Goal: Task Accomplishment & Management: Complete application form

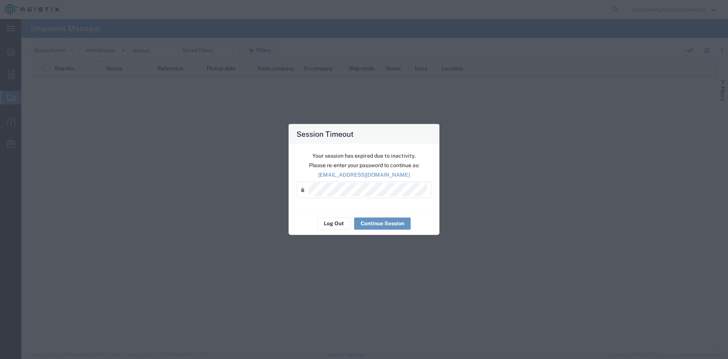
click at [341, 182] on div "Password *" at bounding box center [364, 189] width 135 height 17
click at [379, 222] on button "Continue Session" at bounding box center [382, 223] width 57 height 12
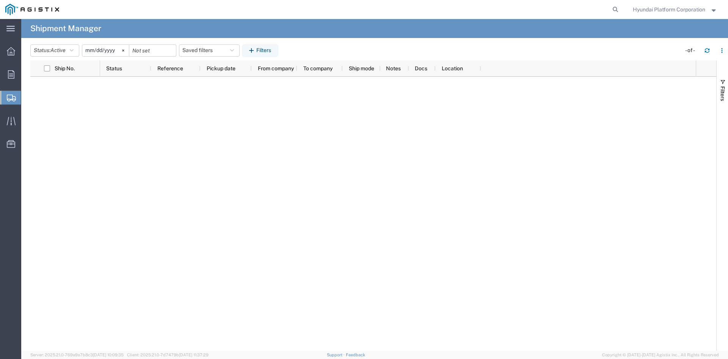
click at [0, 0] on span "Create Shipment" at bounding box center [0, 0] width 0 height 0
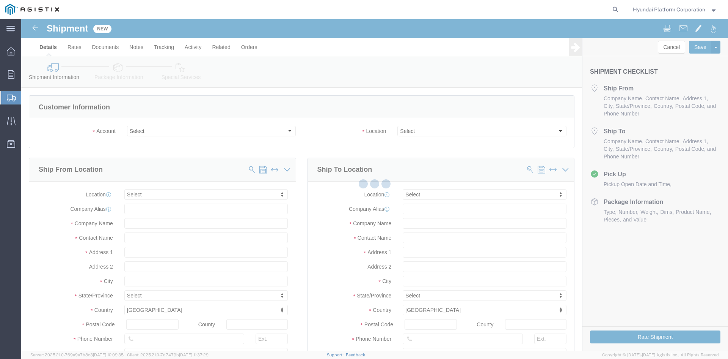
select select
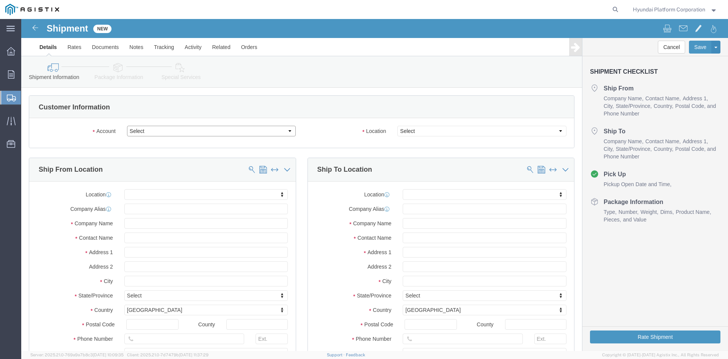
click select "Select Hyundai Platform Corporation PG&E"
select select "9596"
click select "Select Hyundai Platform Corporation PG&E"
select select "PURCHORD"
select select
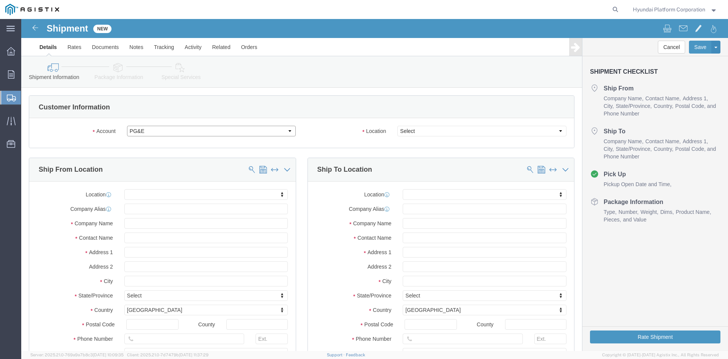
select select
click select "Select"
click div "Customer Information"
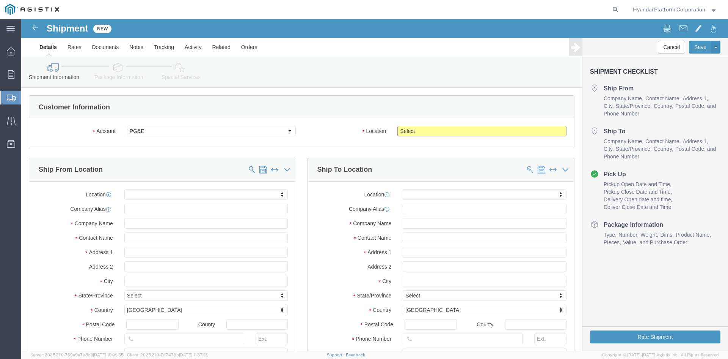
click select "Select All Others [GEOGRAPHIC_DATA] [GEOGRAPHIC_DATA] [GEOGRAPHIC_DATA] [GEOGRA…"
select select "23082"
click select "Select All Others [GEOGRAPHIC_DATA] [GEOGRAPHIC_DATA] [GEOGRAPHIC_DATA] [GEOGRA…"
click input "text"
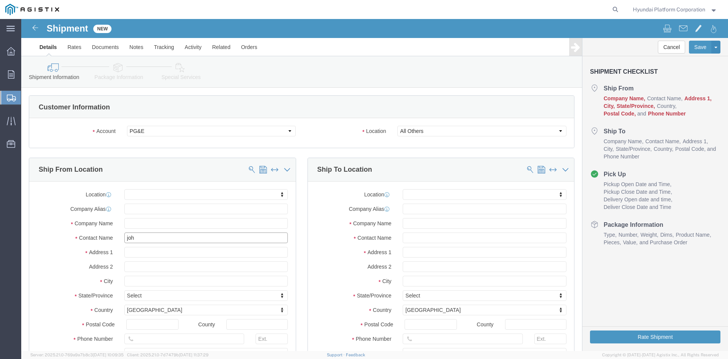
type input "[PERSON_NAME]"
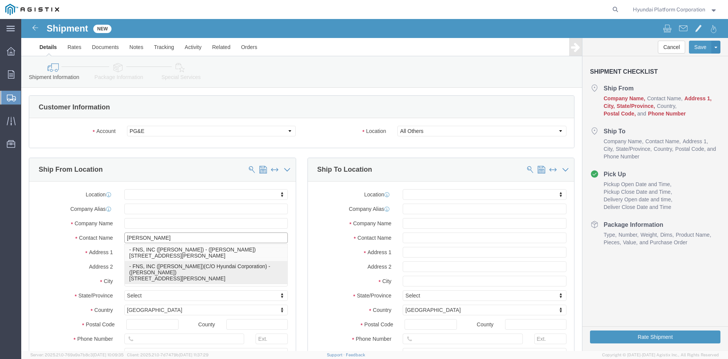
click p "- FNS, INC ([PERSON_NAME])(C/O Hyundai Corporation) - ([PERSON_NAME]) [STREET_A…"
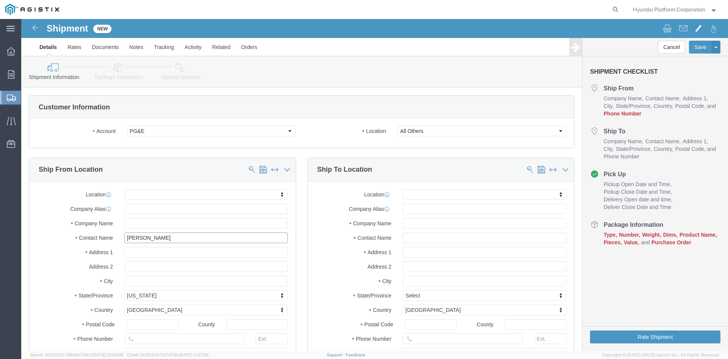
select select
type input "[STREET_ADDRESS][PERSON_NAME]"
select select "CA"
type input "90746"
type input "[GEOGRAPHIC_DATA]"
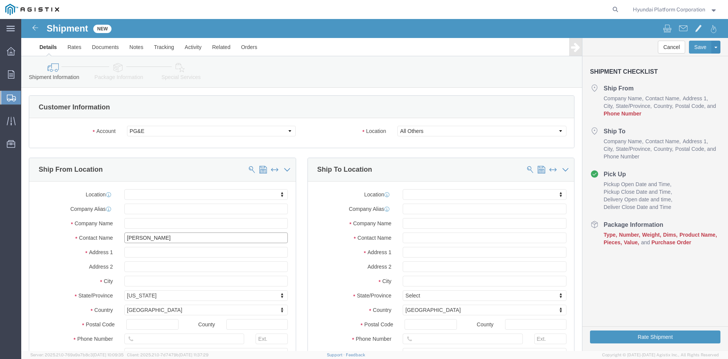
type input "FNS, INC ([PERSON_NAME])(C/O Hyundai Corporation)"
type input "[PERSON_NAME]"
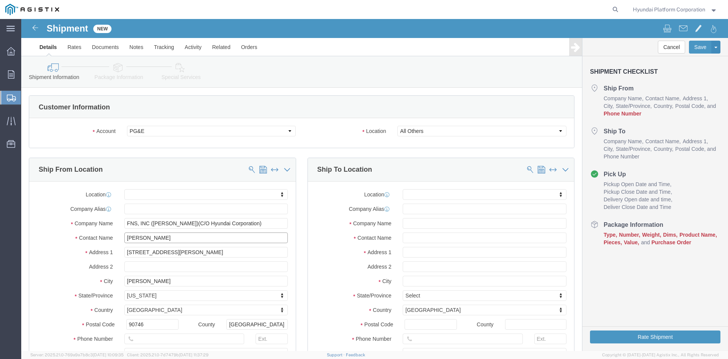
type input "[PERSON_NAME]"
click input "text"
type input "[PERSON_NAME]"
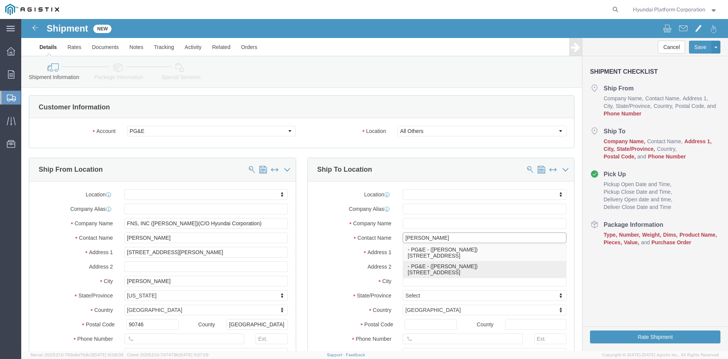
click div "- PG&E - ([PERSON_NAME]) [STREET_ADDRESS]"
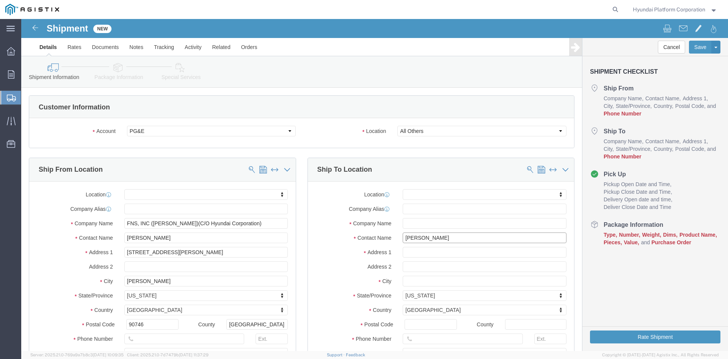
select select
type input "[STREET_ADDRESS]"
select select "CA"
type input "95206"
type input "PG&E"
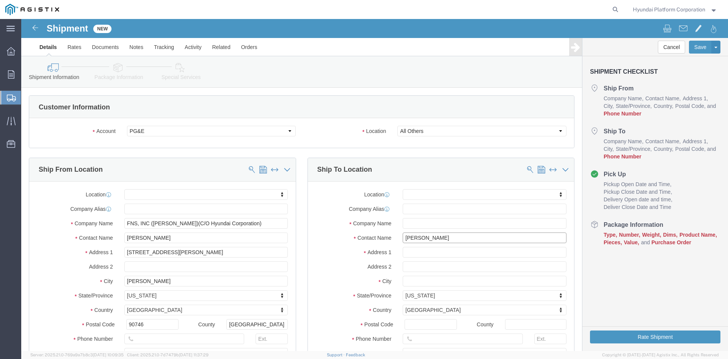
type input "[PERSON_NAME]"
type input "Stockton"
type input "[PERSON_NAME]"
click input "text"
paste input "[PHONE_NUMBER]"
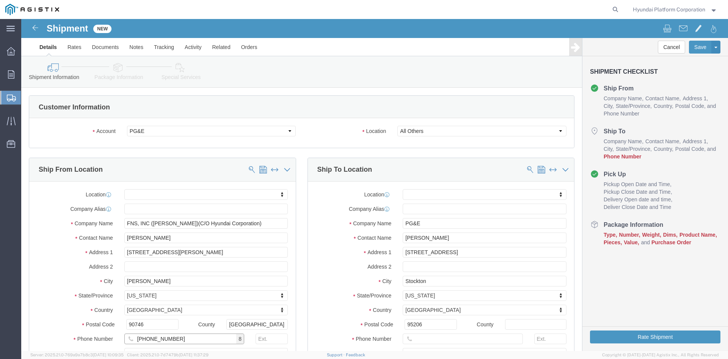
type input "[PHONE_NUMBER]"
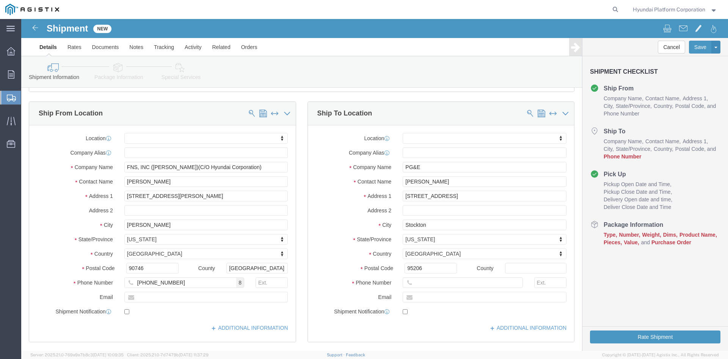
scroll to position [114, 0]
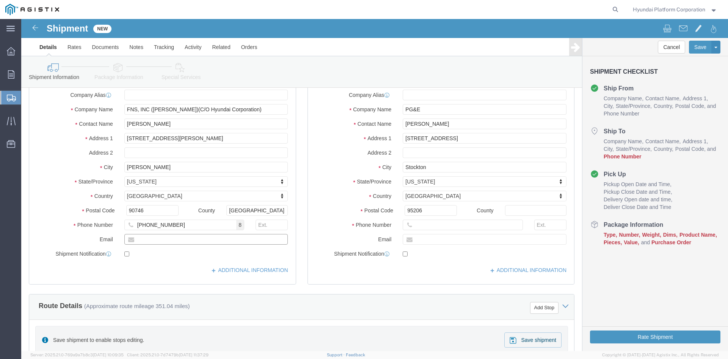
click input "text"
paste input "[PERSON_NAME][EMAIL_ADDRESS][PERSON_NAME][DOMAIN_NAME]"
type input "[PERSON_NAME][EMAIL_ADDRESS][PERSON_NAME][DOMAIN_NAME]"
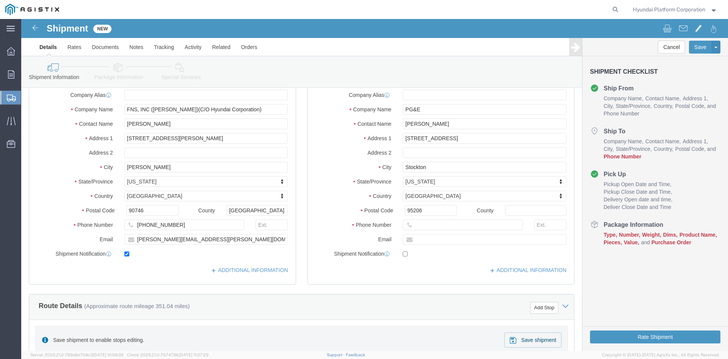
checkbox input "true"
click input "text"
paste input "[PERSON_NAME][EMAIL_ADDRESS][PERSON_NAME][DOMAIN_NAME]"
type input "[PERSON_NAME][EMAIL_ADDRESS][PERSON_NAME][DOMAIN_NAME]"
checkbox input "true"
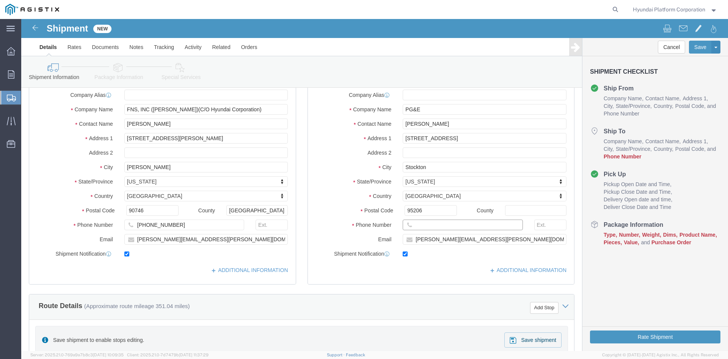
click input "text"
drag, startPoint x: 401, startPoint y: 205, endPoint x: 410, endPoint y: 205, distance: 8.7
click input "text"
paste input "[PHONE_NUMBER]"
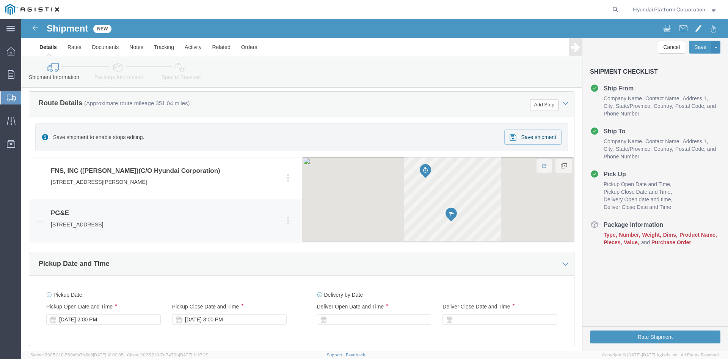
scroll to position [417, 0]
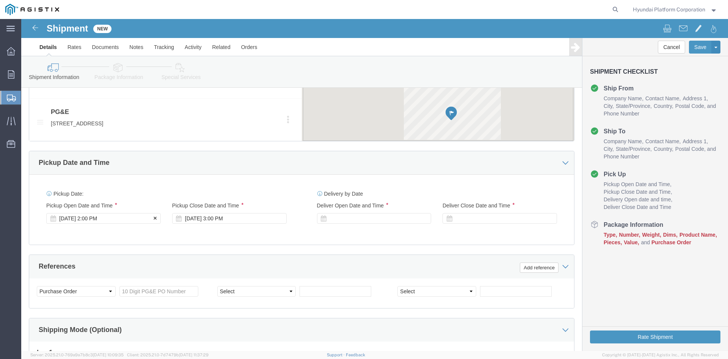
type input "[PHONE_NUMBER]"
click div "[DATE] 2:00 PM"
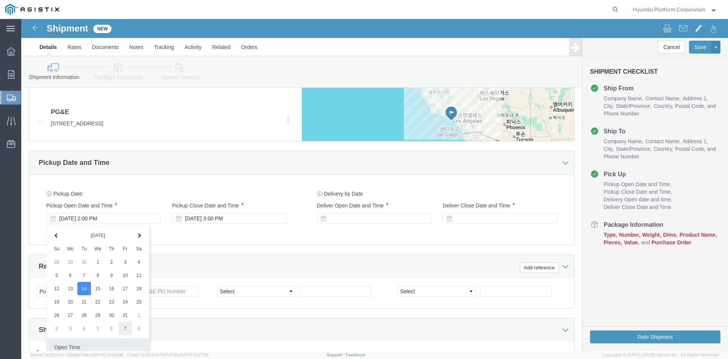
scroll to position [543, 0]
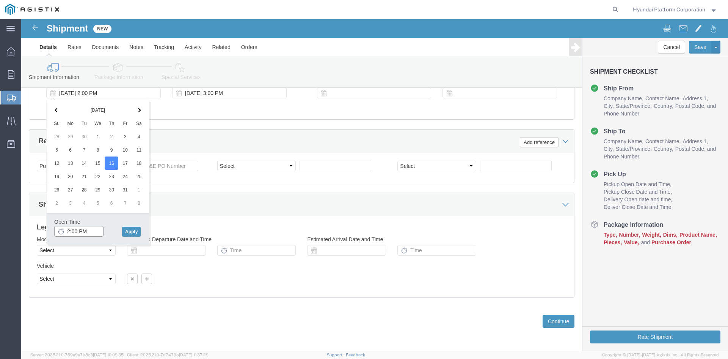
click input "2:00 PM"
click input "8:00 PM"
type input "8:00 AM"
click button "Apply"
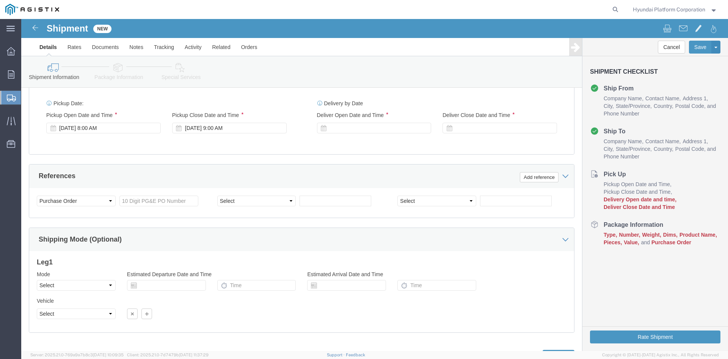
scroll to position [467, 0]
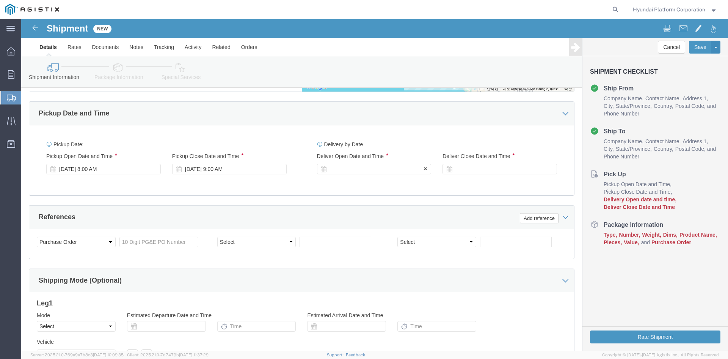
click div
click input "10:00 AM"
type input "7:00 AM"
click button "Apply"
click div
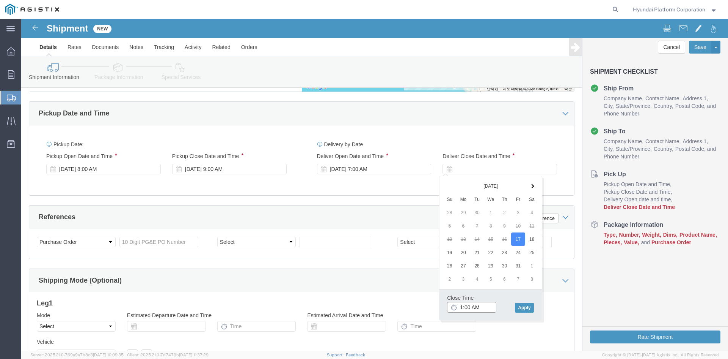
click input "1:00 AM"
type input "1:00 pm"
click button "Apply"
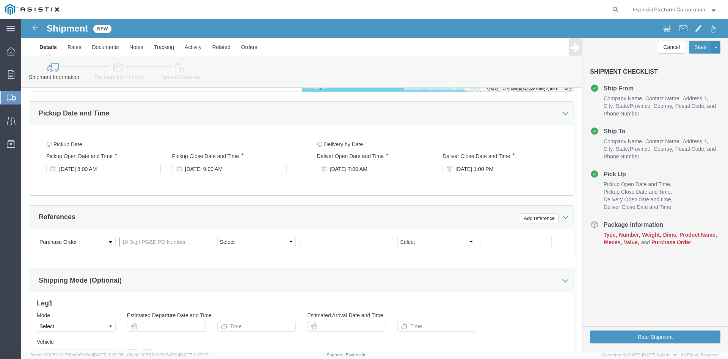
drag, startPoint x: 159, startPoint y: 220, endPoint x: 169, endPoint y: 220, distance: 9.9
click input "text"
paste input "3501398253"
type input "3501398253"
click select "Select Account Type Activity ID Airline Appointment Number ASN Batch Request # …"
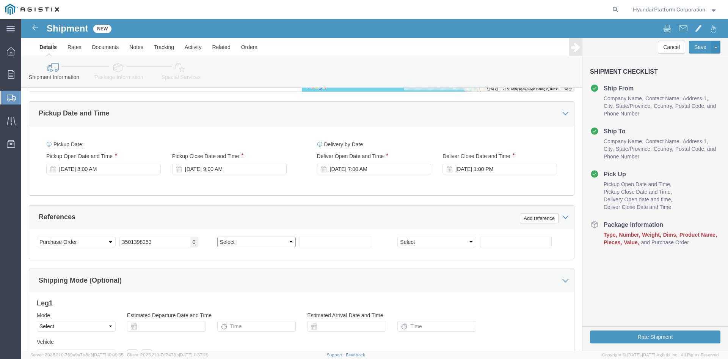
select select "PURCHORD"
click select "Select Account Type Activity ID Airline Appointment Number ASN Batch Request # …"
click input "text"
paste input "3501400219"
type input "3501400219"
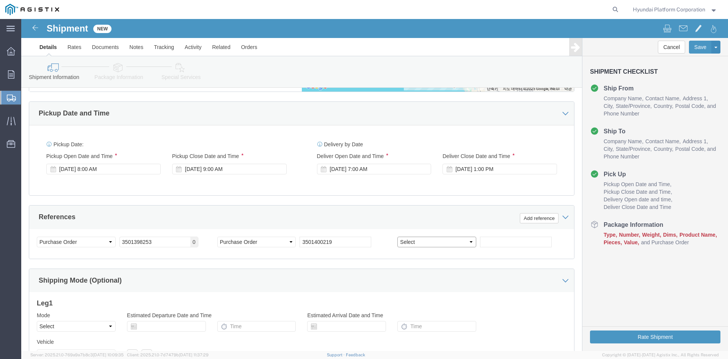
click select "Select Account Type Activity ID Airline Appointment Number ASN Batch Request # …"
select select "PURCHORD"
click select "Select Account Type Activity ID Airline Appointment Number ASN Batch Request # …"
click div "Select Account Type Activity ID Airline Appointment Number ASN Batch Request # …"
click input "text"
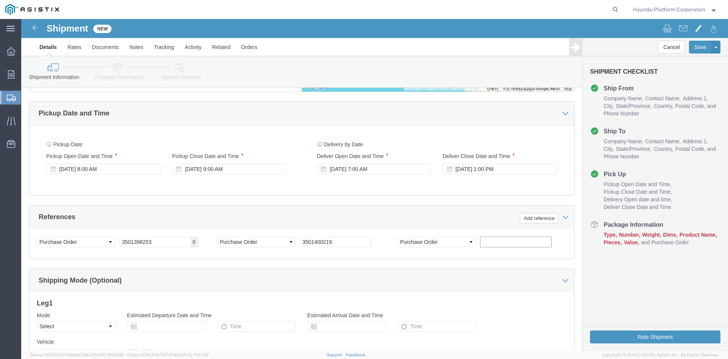
paste input "3501389227"
type input "3501389227"
click select "Select Air Less than Truckload Multi-Leg Ocean Freight Rail Small Parcel Truckl…"
select select "TL"
click select "Select Air Less than Truckload Multi-Leg Ocean Freight Rail Small Parcel Truckl…"
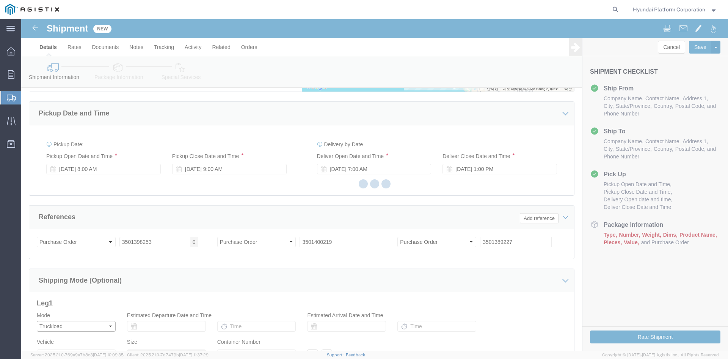
select select
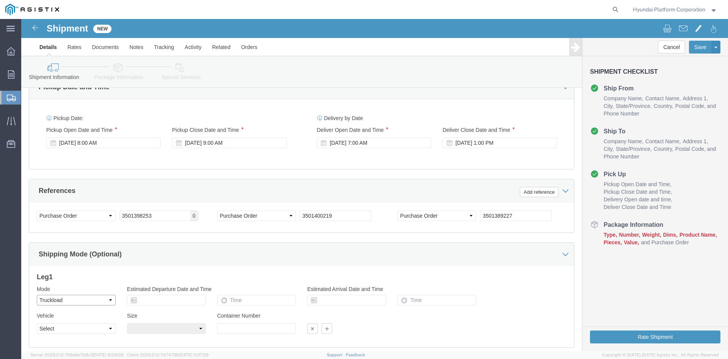
scroll to position [505, 0]
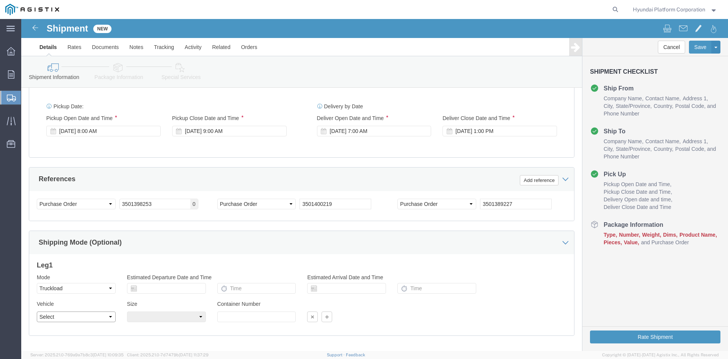
click select "Select 1-Ton (PSS) 10 Wheel 10 Yard Dump Truck 20 Yard Dump Truck Bobtail Botto…"
select select "FLBD"
click select "Select 1-Ton (PSS) 10 Wheel 10 Yard Dump Truck 20 Yard Dump Truck Bobtail Botto…"
click div "Leg 1 Mode Select Air Less than Truckload Multi-Leg Ocean Freight Rail Small Pa…"
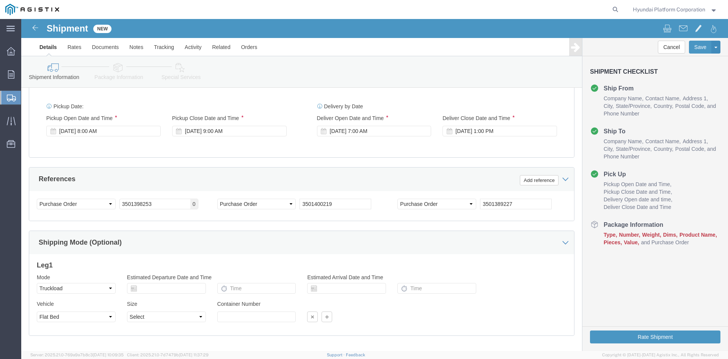
click div "Leg 1 Mode Select Air Less than Truckload Multi-Leg Ocean Freight Rail Small Pa…"
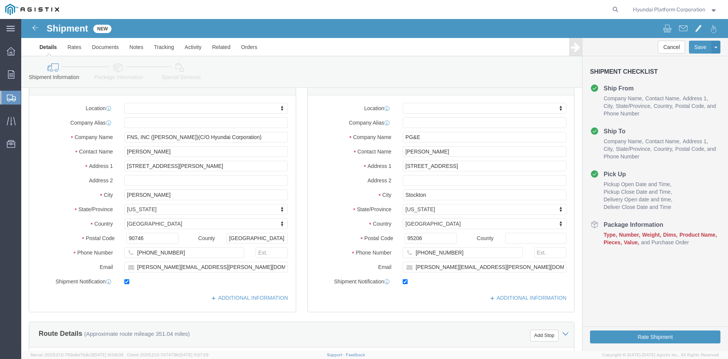
scroll to position [0, 0]
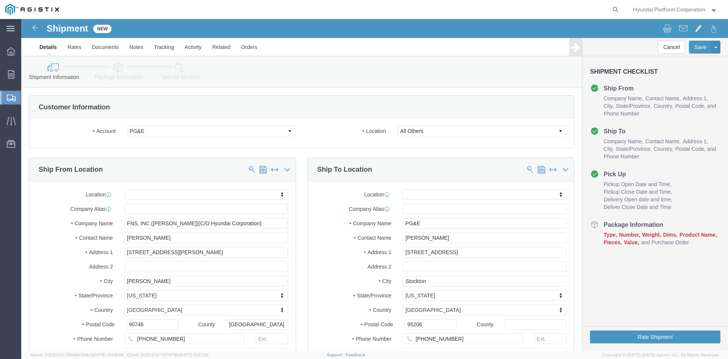
click icon
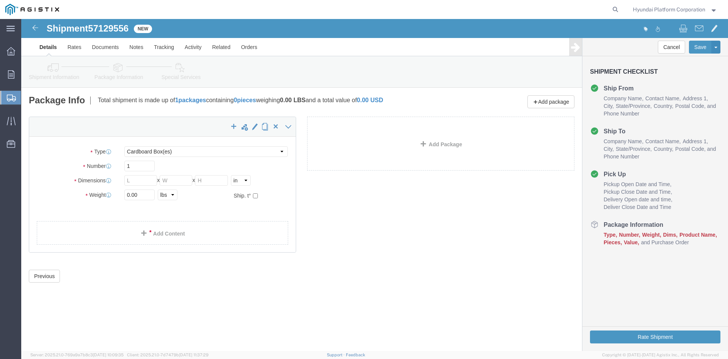
click span "57129556"
copy span "57129556"
click select "Select Bulk Bundle(s) Cardboard Box(es) Carton(s) Crate(s) Drum(s) (Fiberboard)…"
select select "PSNS"
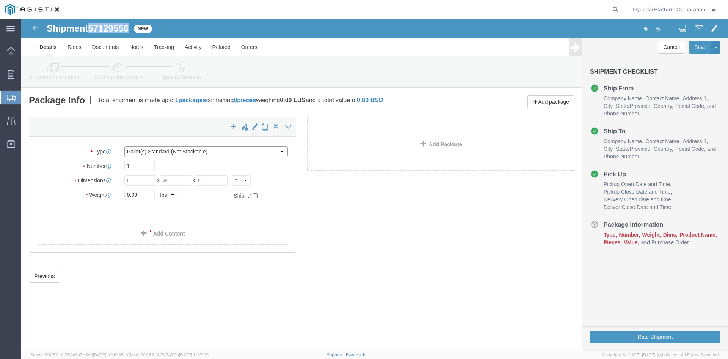
click select "Select Bulk Bundle(s) Cardboard Box(es) Carton(s) Crate(s) Drum(s) (Fiberboard)…"
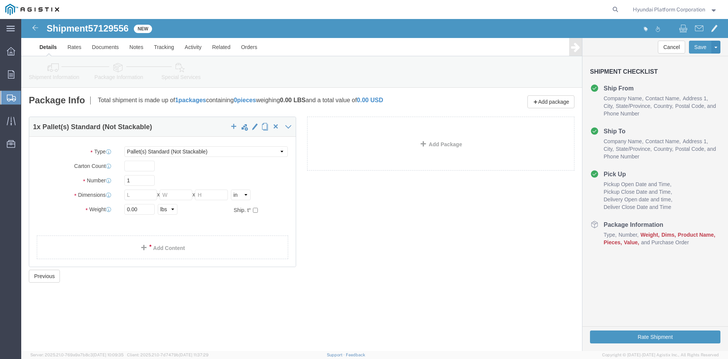
click div "1 x Pallet(s) Standard (Not Stackable) Package Type Select Bulk Bundle(s) Cardb…"
click link "Add Package"
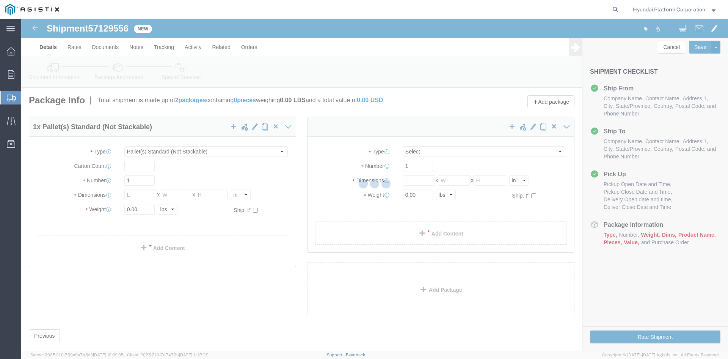
select select "PSNS"
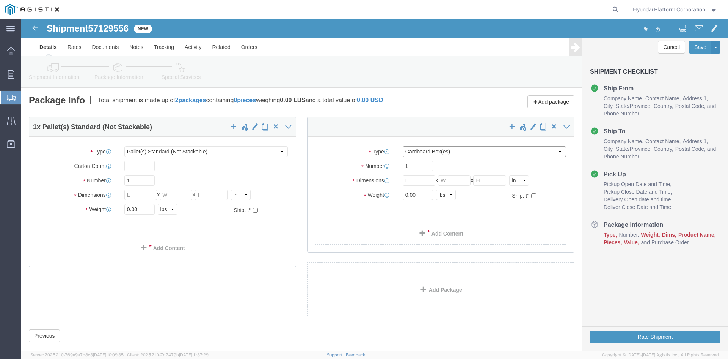
drag, startPoint x: 386, startPoint y: 132, endPoint x: 390, endPoint y: 137, distance: 6.5
click select "Select Bulk Bundle(s) Cardboard Box(es) Carton(s) Crate(s) Drum(s) (Fiberboard)…"
select select "PSNS"
click select "Select Bulk Bundle(s) Cardboard Box(es) Carton(s) Crate(s) Drum(s) (Fiberboard)…"
click input "text"
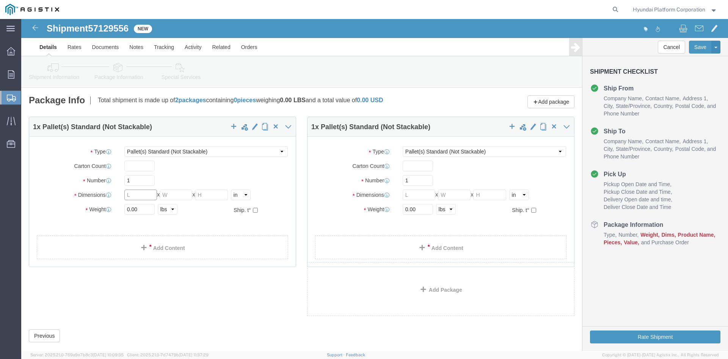
click input "text"
click input "1"
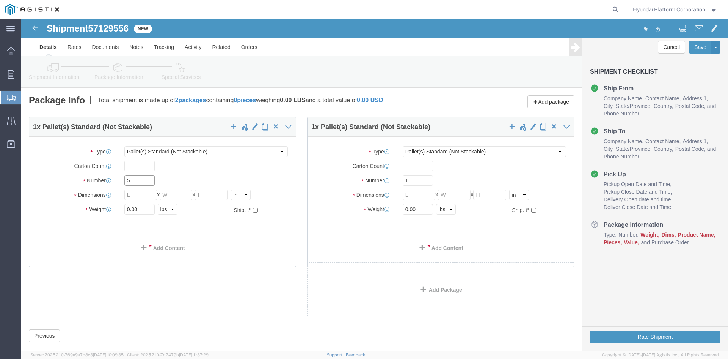
type input "5"
click input "text"
type input "30.5"
type input "26.5"
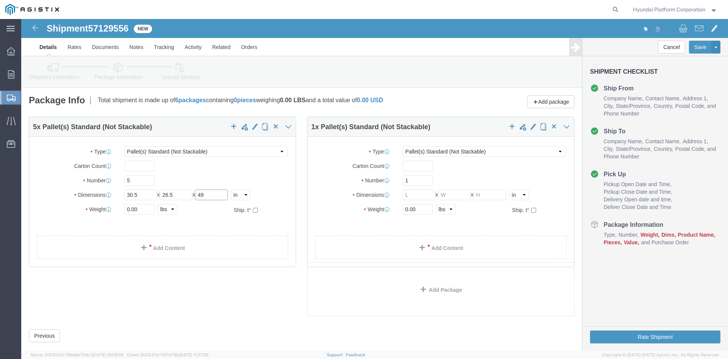
type input "49"
click input "0.00"
type input "3585"
click link "Add Content"
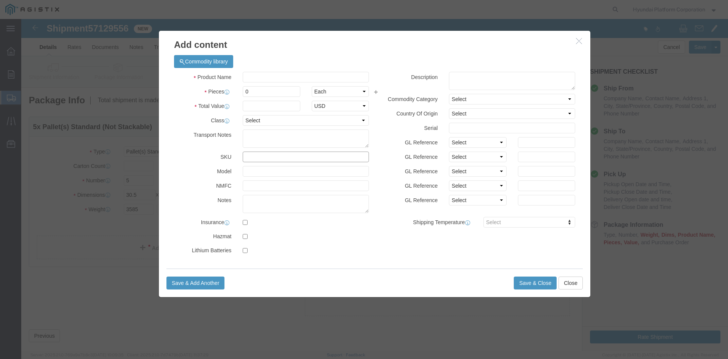
click input "text"
type input "M260138"
click input "M260138"
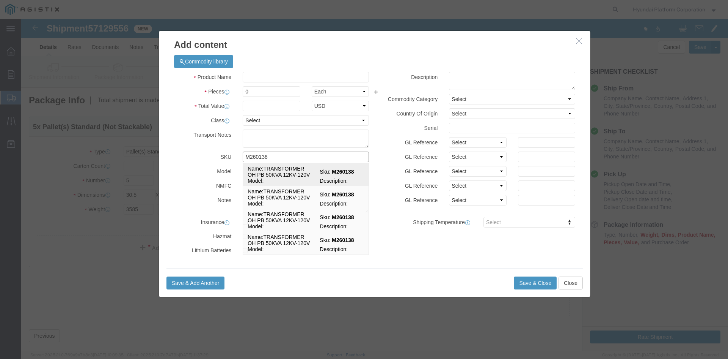
click td "Name: TRANSFORMER OH PB 50KVA 12KV-120V"
select select
select select "USD"
type input "TRANSFORMER OH PB 50KVA 12KV-120V"
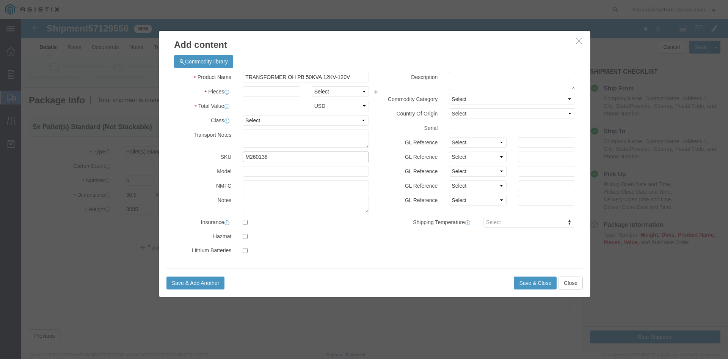
type input "M260138"
click select "Select Bag Barrels 100Board Feet Bottle Box Blister Pack Carats Can Capsule Car…"
select select "EA"
click input "text"
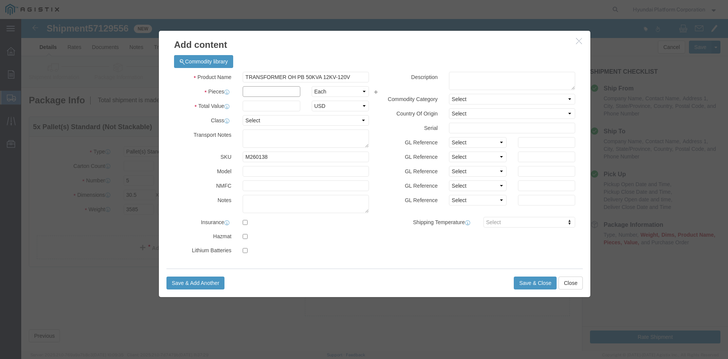
click input "text"
type input "5"
click input "text"
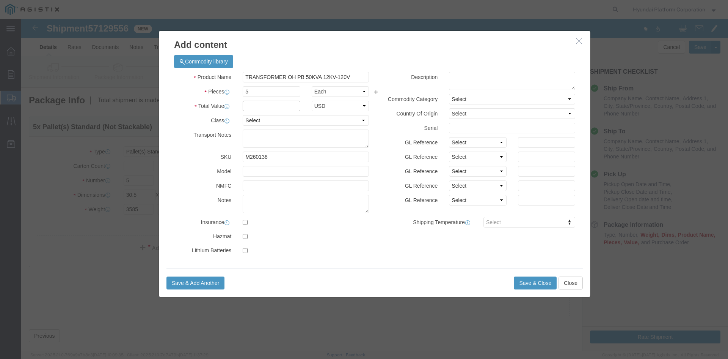
click input "text"
type input "13850"
click select "Select 50 55 60 65 70 85 92.5 100 125 175 250 300 400"
select select "50"
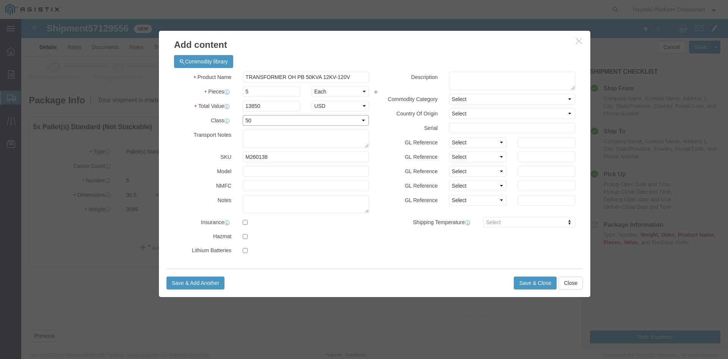
click select "Select 50 55 60 65 70 85 92.5 100 125 175 250 300 400"
click button "Save & Close"
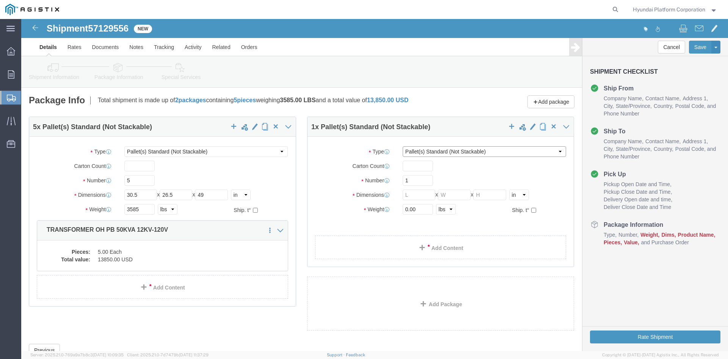
click select "Select Bulk Bundle(s) Cardboard Box(es) Carton(s) Crate(s) Drum(s) (Fiberboard)…"
click input "1"
type input "43"
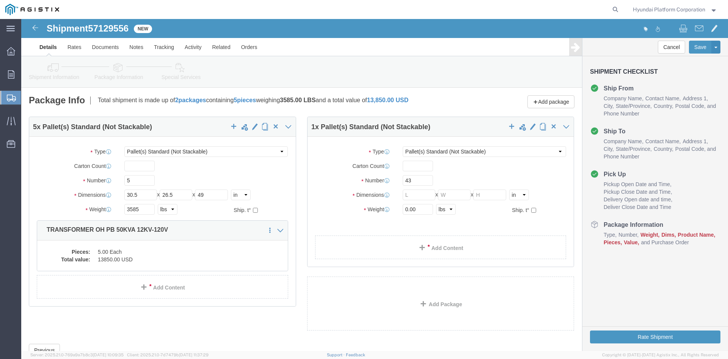
drag, startPoint x: 468, startPoint y: 156, endPoint x: 448, endPoint y: 165, distance: 21.7
click div "Package Type Select Bulk Bundle(s) Cardboard Box(es) Carton(s) Crate(s) Drum(s)…"
click input "text"
type input "30.5"
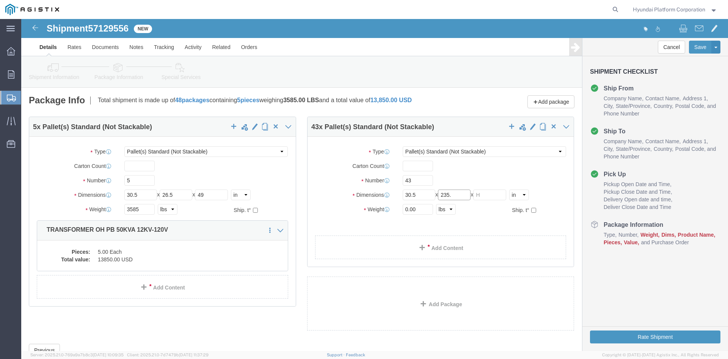
type input "235."
type input "49"
click input "0.00"
click input "235."
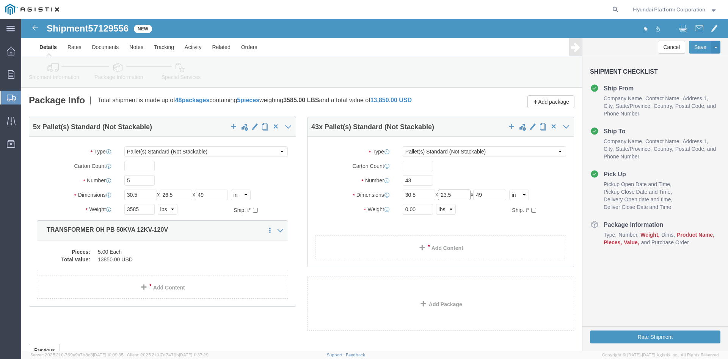
type input "23.5"
click input "0.00"
type input "18103"
click link "Add Content"
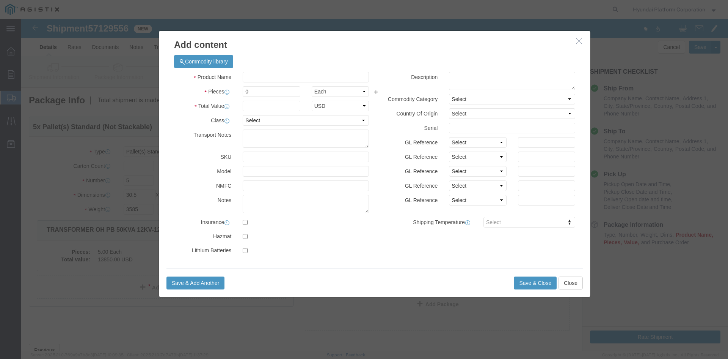
click div "Product Name Pieces 0 Select Bag Barrels 100Board Feet Bottle Box Blister Pack …"
click input "text"
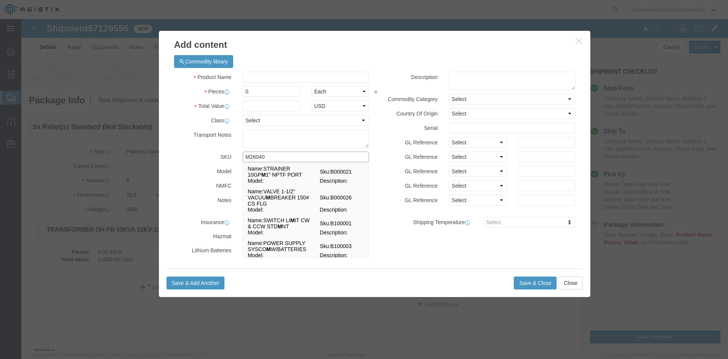
type input "M260404"
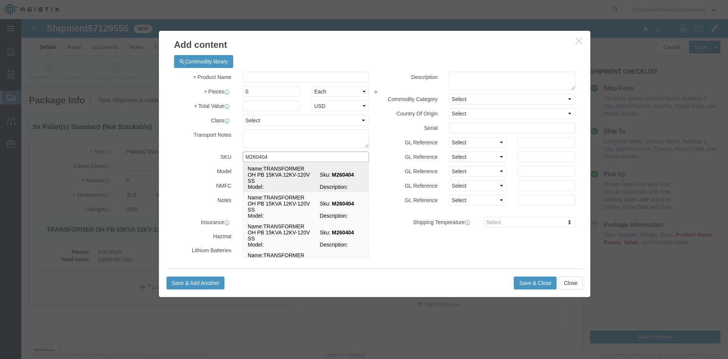
click td "Name: TRANSFORMER OH PB 15KVA 12KV-120V SS"
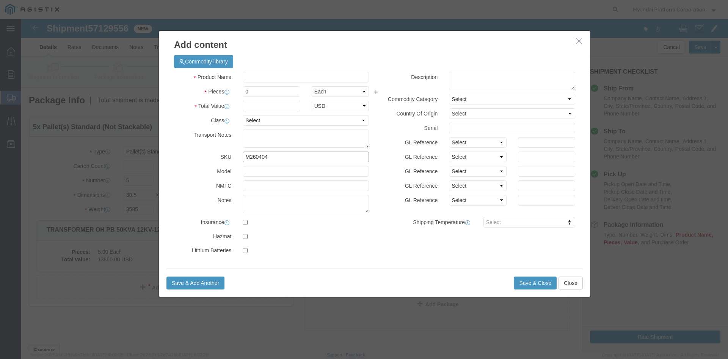
select select
select select "USD"
type input "TRANSFORMER OH PB 15KVA 12KV-120V SS"
type input "M260404"
drag, startPoint x: 300, startPoint y: 72, endPoint x: 280, endPoint y: 73, distance: 19.7
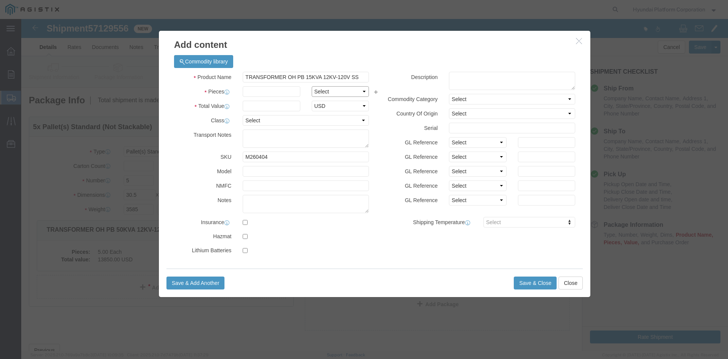
click select "Select Bag Barrels 100Board Feet Bottle Box Blister Pack Carats Can Capsule Car…"
select select "EA"
click input "text"
type input "43"
click div "Product Name TRANSFORMER OH PB 15KVA 12KV-120V SS Pieces 43 Select Bag Barrels …"
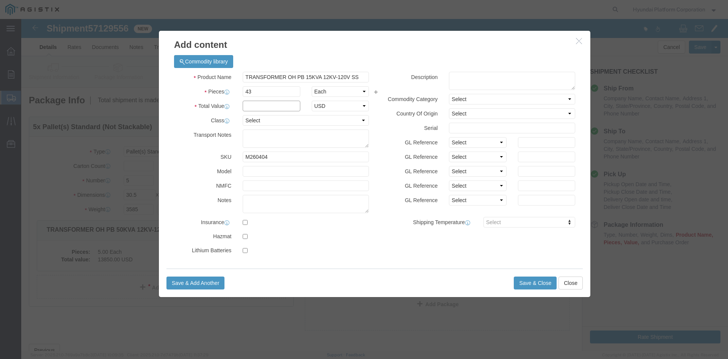
drag, startPoint x: 234, startPoint y: 84, endPoint x: 327, endPoint y: 72, distance: 93.4
click input "text"
type input "90300"
click select "Select 50 55 60 65 70 85 92.5 100 125 175 250 300 400"
select select "50"
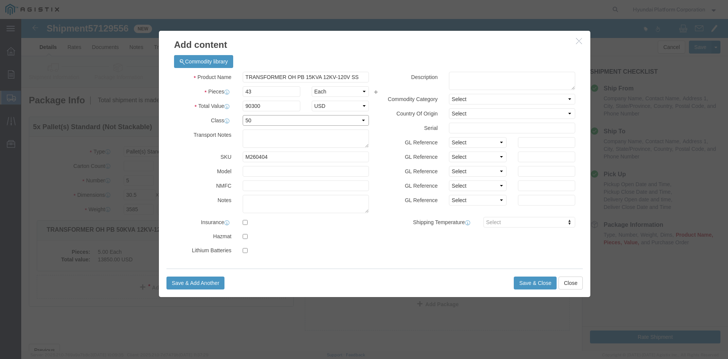
click select "Select 50 55 60 65 70 85 92.5 100 125 175 250 300 400"
click button "Save & Close"
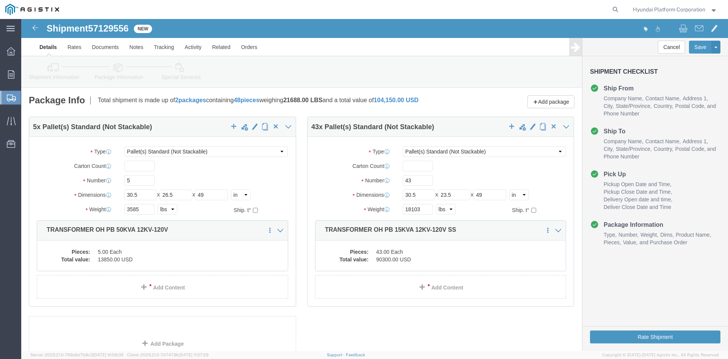
click icon
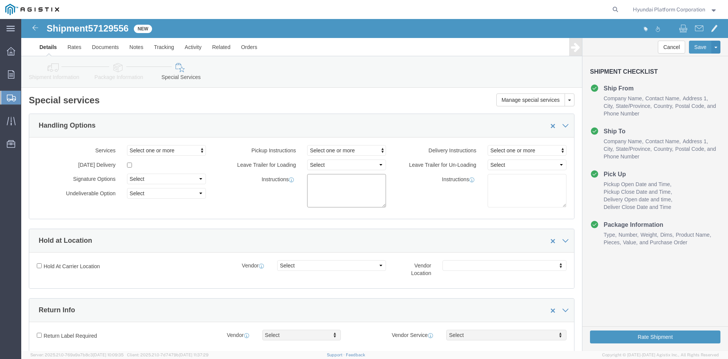
drag, startPoint x: 335, startPoint y: 186, endPoint x: 339, endPoint y: 173, distance: 13.9
click textarea
paste textarea "*More than 20 straps needed *Corner Protector/guard needed *Please note that if…"
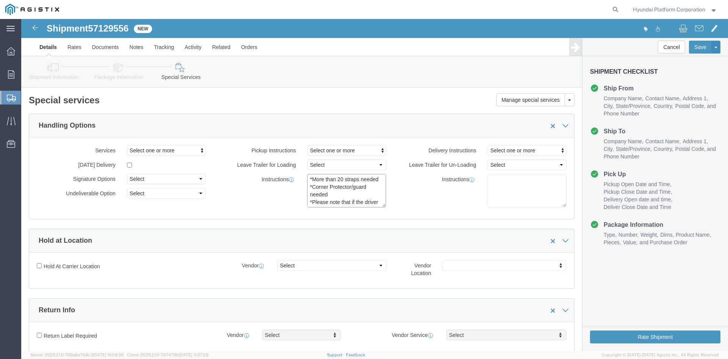
scroll to position [105, 0]
type textarea "*More than 20 straps needed *Corner Protector/guard needed *Please note that if…"
click div "Instructions"
click button "Rate Shipment"
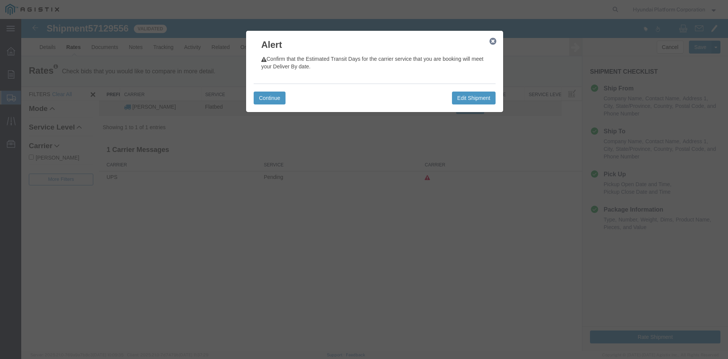
click at [253, 98] on div "Alert Confirm that the Estimated Transit Days for the carrier service that you …" at bounding box center [375, 71] width 258 height 82
click at [269, 99] on button "Continue" at bounding box center [270, 97] width 32 height 13
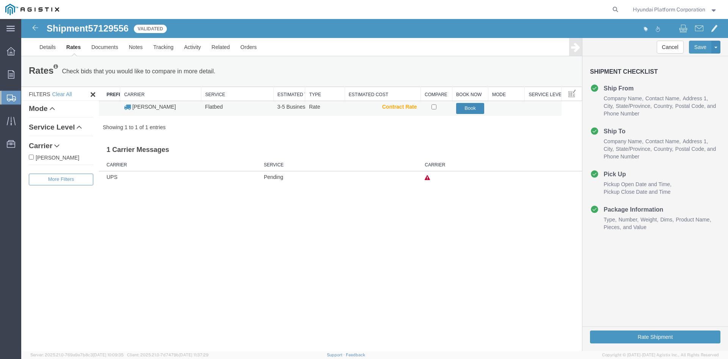
click at [466, 110] on button "Book" at bounding box center [470, 108] width 28 height 11
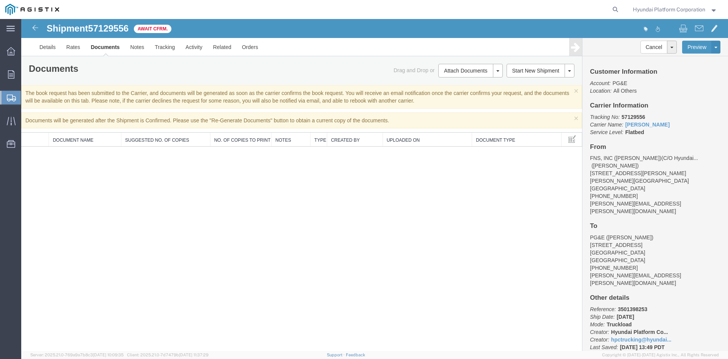
click at [649, 233] on address "PG&E ([PERSON_NAME]) [STREET_ADDRESS] [PHONE_NUMBER] [PERSON_NAME][EMAIL_ADDRES…" at bounding box center [655, 259] width 131 height 53
click at [634, 313] on b "[DATE]" at bounding box center [625, 316] width 17 height 6
click at [666, 239] on address "PG&E ([PERSON_NAME]) [STREET_ADDRESS] [PHONE_NUMBER] [PERSON_NAME][EMAIL_ADDRES…" at bounding box center [655, 259] width 131 height 53
click at [0, 0] on span "Shipment Manager" at bounding box center [0, 0] width 0 height 0
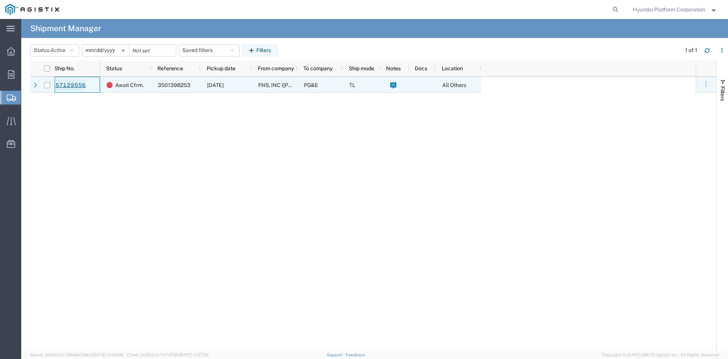
click at [77, 88] on link "57129556" at bounding box center [70, 85] width 31 height 12
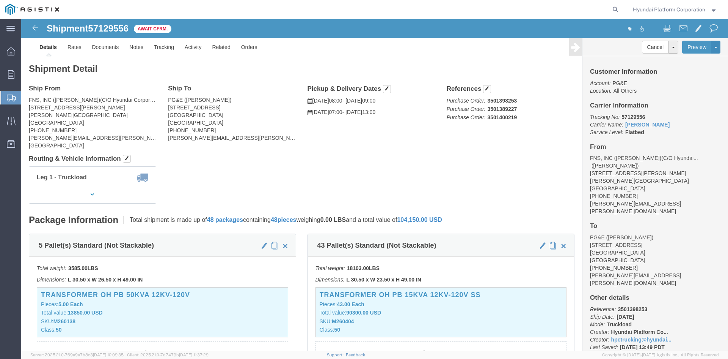
click div "Leg 1 - Truckload Vehicle 1: Flat Bed Number of trucks: 1"
click at [0, 0] on span "Shipment Manager" at bounding box center [0, 0] width 0 height 0
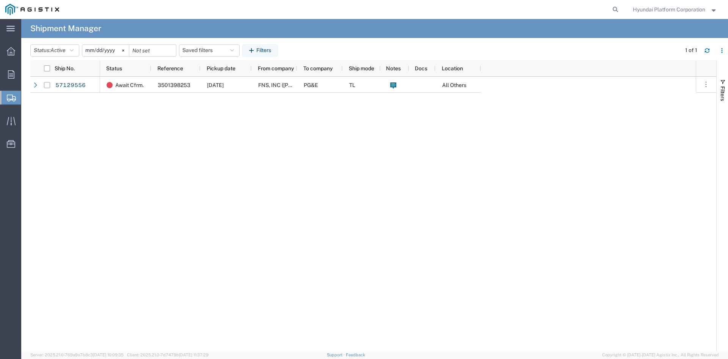
click at [315, 178] on div "Await Cfrm. 3501398253 [DATE] FNS, INC ([PERSON_NAME])(C/O Hyundai Corporation)…" at bounding box center [398, 214] width 596 height 274
drag, startPoint x: 66, startPoint y: 122, endPoint x: 78, endPoint y: 120, distance: 12.4
click at [0, 0] on span "Create Shipment" at bounding box center [0, 0] width 0 height 0
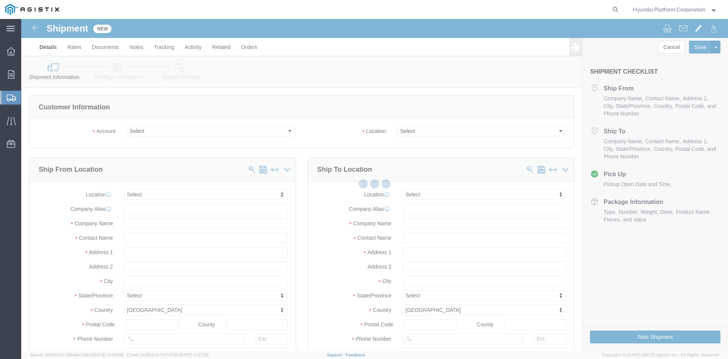
select select
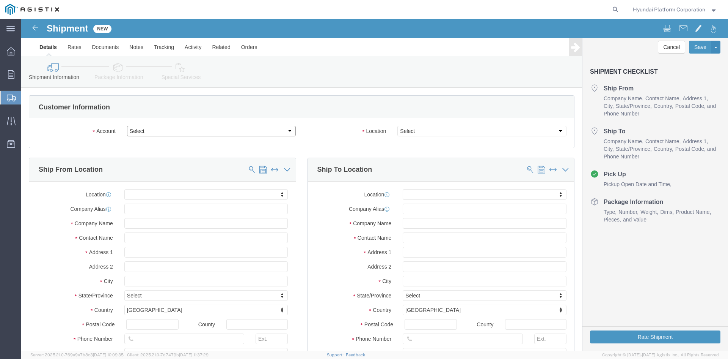
click select "Select Hyundai Platform Corporation PG&E"
select select "9596"
click select "Select Hyundai Platform Corporation PG&E"
select select "PURCHORD"
select select
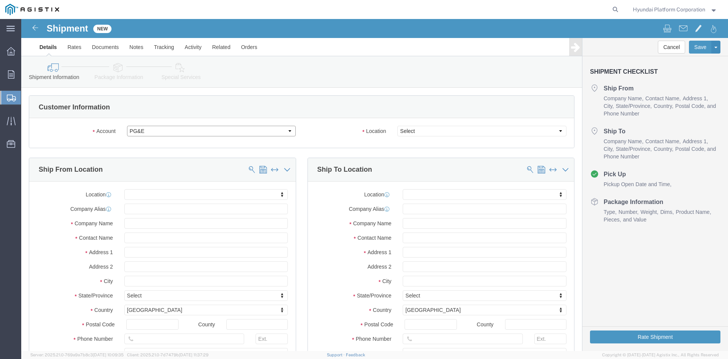
select select
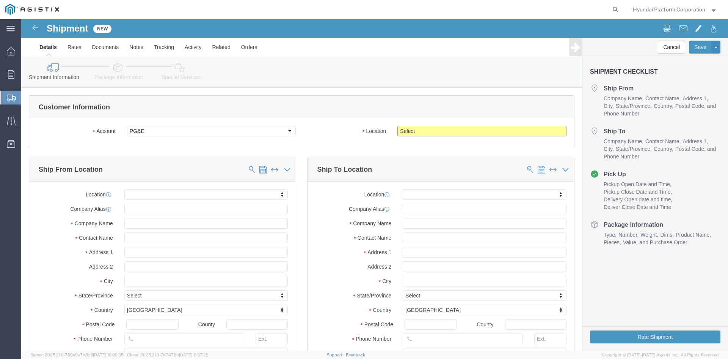
click select "Select All Others [GEOGRAPHIC_DATA] [GEOGRAPHIC_DATA] [GEOGRAPHIC_DATA] [GEOGRA…"
select select "19996"
click select "Select All Others [GEOGRAPHIC_DATA] [GEOGRAPHIC_DATA] [GEOGRAPHIC_DATA] [GEOGRA…"
click input "text"
click div "Location My Profile Location (OBSOLETE) [PERSON_NAME] SC - GC TRAILER (OBSOLETE…"
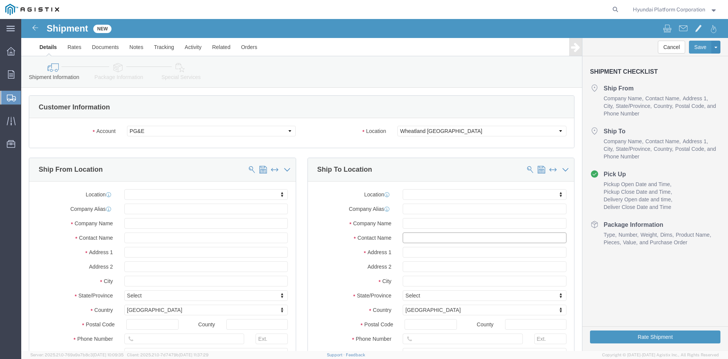
click input "text"
type input "lejon"
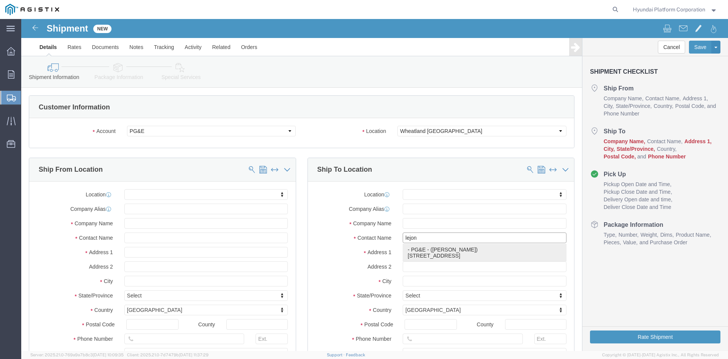
click p "- PG&E - ([PERSON_NAME]) [STREET_ADDRESS]"
select select
type input "[STREET_ADDRESS]"
type input "95692"
type input "PG&E"
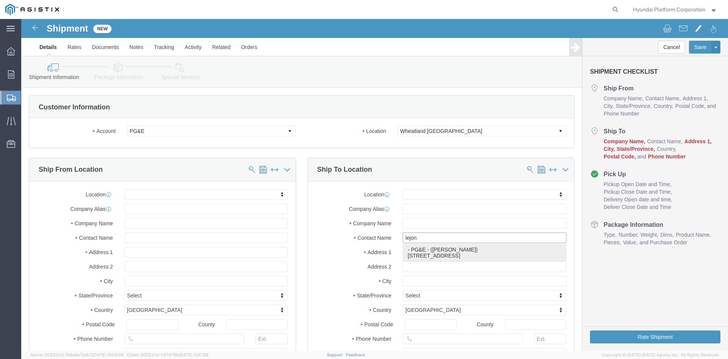
type input "[PERSON_NAME]"
type input "Wheatland"
select select "CA"
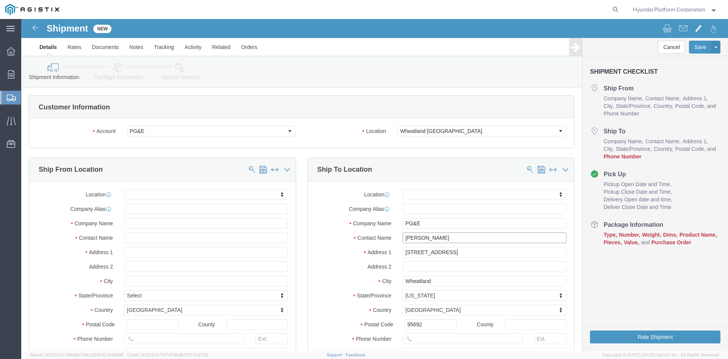
type input "[PERSON_NAME]"
click input "text"
type input "[PERSON_NAME]"
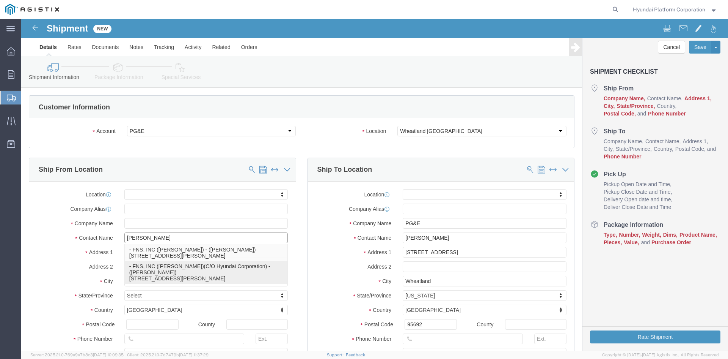
click p "- FNS, INC ([PERSON_NAME])(C/O Hyundai Corporation) - ([PERSON_NAME]) [STREET_A…"
select select
type input "[STREET_ADDRESS][PERSON_NAME]"
type input "90746"
type input "[GEOGRAPHIC_DATA]"
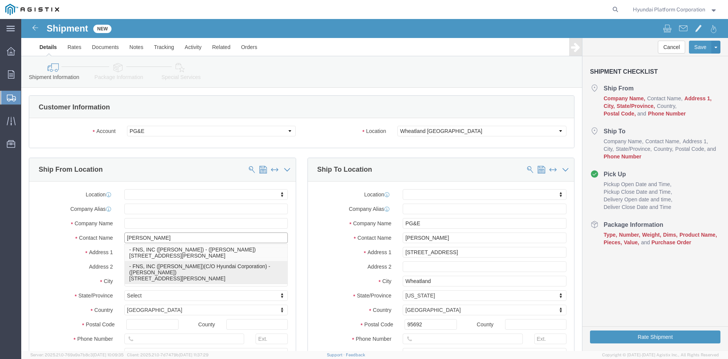
type input "FNS, INC ([PERSON_NAME])(C/O Hyundai Corporation)"
type input "[PERSON_NAME]"
select select "CA"
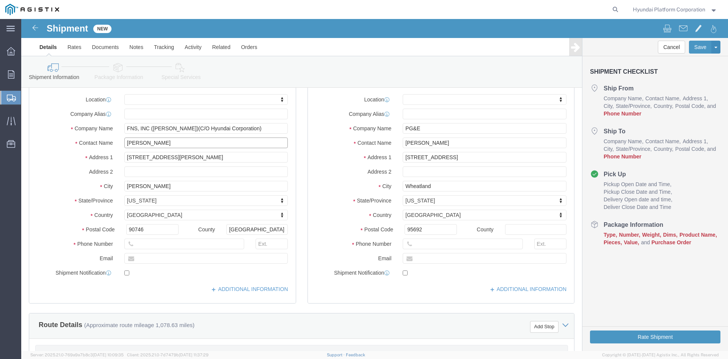
scroll to position [114, 0]
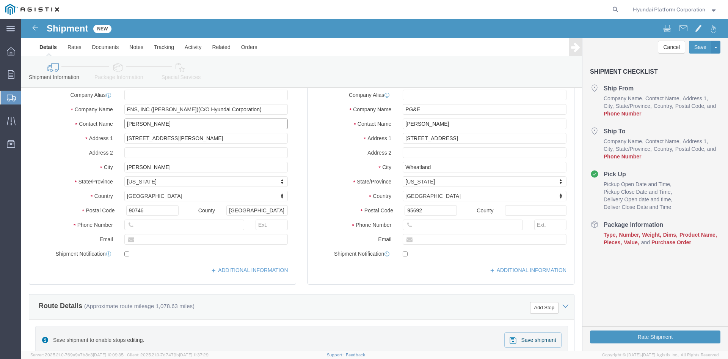
type input "[PERSON_NAME]"
click input "text"
paste input "[EMAIL_ADDRESS][PERSON_NAME][DOMAIN_NAME]"
type input "[EMAIL_ADDRESS][PERSON_NAME][DOMAIN_NAME]"
checkbox input "true"
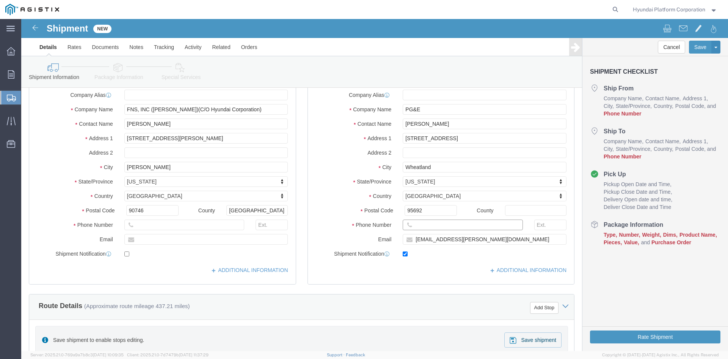
click input "text"
paste input "[PHONE_NUMBER]"
type input "[PHONE_NUMBER]"
click input "text"
paste input "[PHONE_NUMBER]"
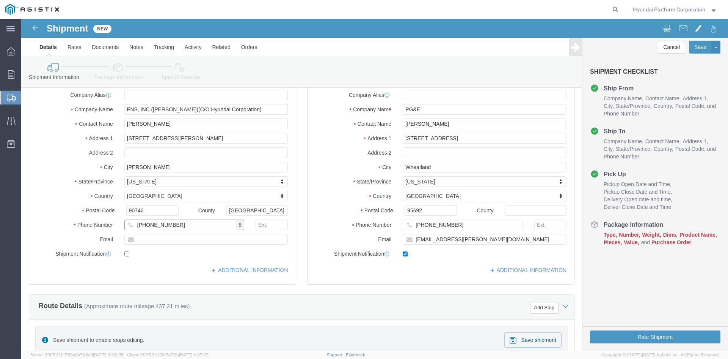
type input "[PHONE_NUMBER]"
click input "text"
paste input "[PERSON_NAME][EMAIL_ADDRESS][PERSON_NAME][DOMAIN_NAME]"
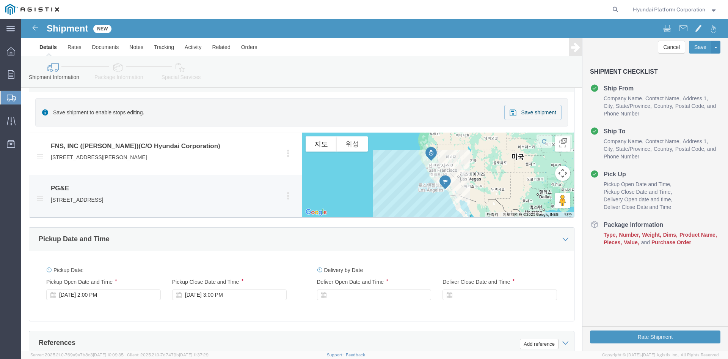
scroll to position [266, 0]
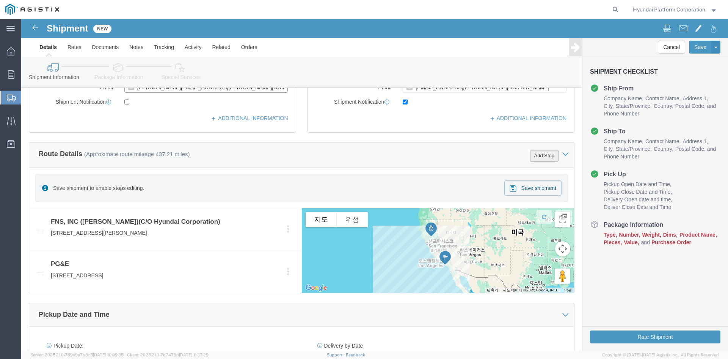
type input "[PERSON_NAME][EMAIL_ADDRESS][PERSON_NAME][DOMAIN_NAME]"
checkbox input "true"
click button "Add Stop"
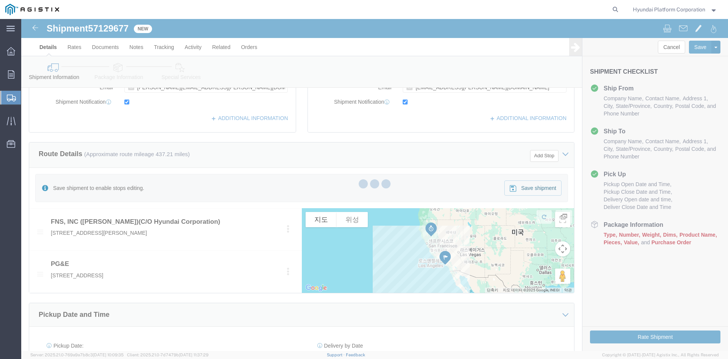
select select "PURCHORD"
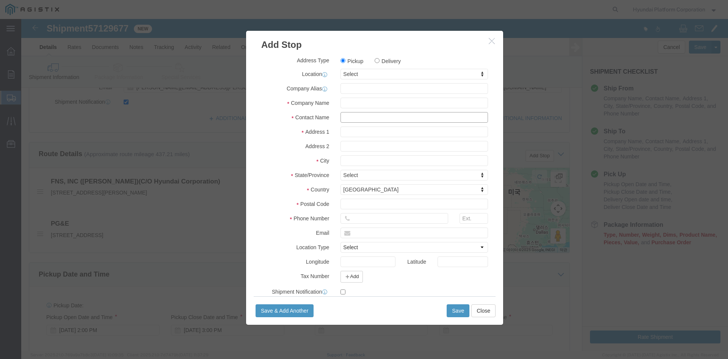
click input "text"
type input "[PERSON_NAME]"
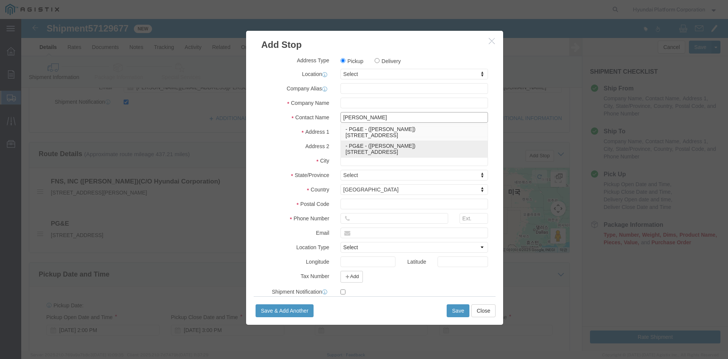
click div "- PG&E - ([PERSON_NAME]) [STREET_ADDRESS]"
type input "PG&E"
type input "[PERSON_NAME]"
type input "[STREET_ADDRESS]"
type input "Stockton"
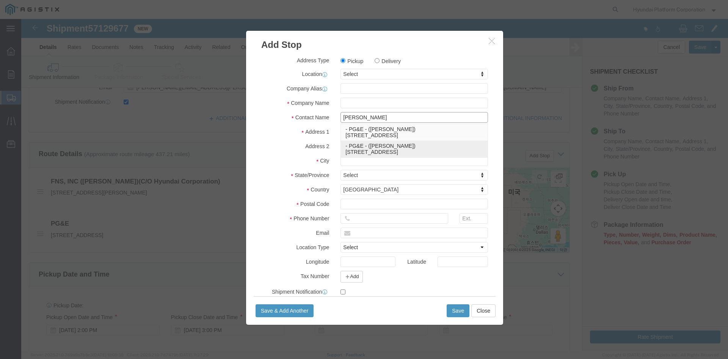
type input "95206"
select select "CA"
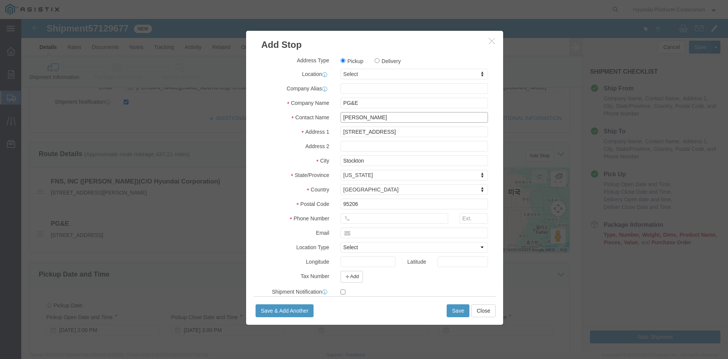
type input "[PERSON_NAME]"
click input "text"
drag, startPoint x: 370, startPoint y: 215, endPoint x: 576, endPoint y: 184, distance: 207.5
click input "text"
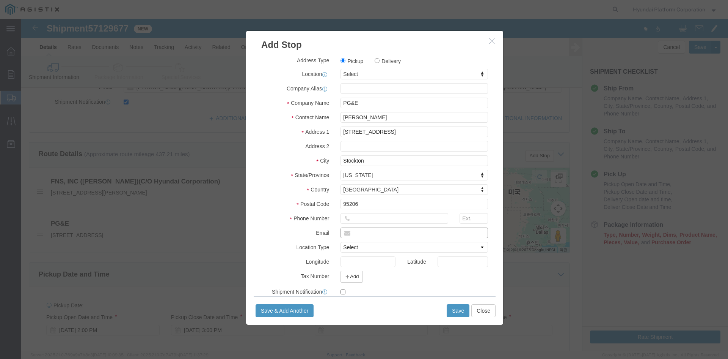
paste input "[PERSON_NAME][EMAIL_ADDRESS][PERSON_NAME][DOMAIN_NAME]"
type input "[PERSON_NAME][EMAIL_ADDRESS][PERSON_NAME][DOMAIN_NAME]"
click input "text"
paste input "[PHONE_NUMBER]"
type input "[PHONE_NUMBER]"
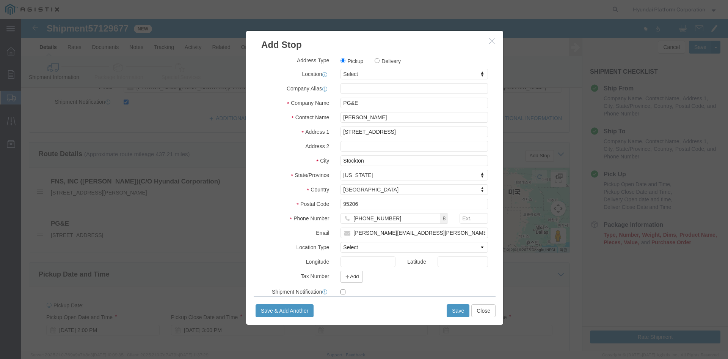
click label "Delivery"
click input "Delivery"
radio input "true"
select select
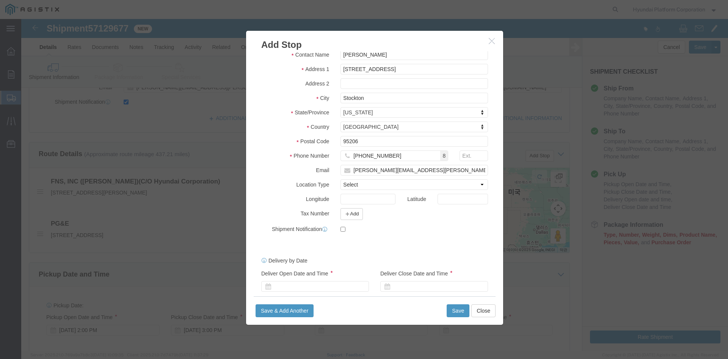
scroll to position [71, 0]
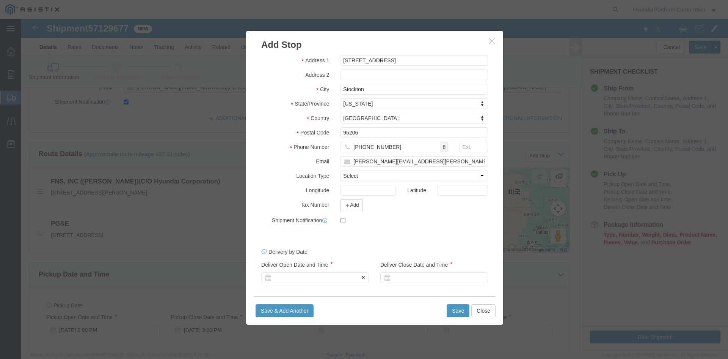
click div
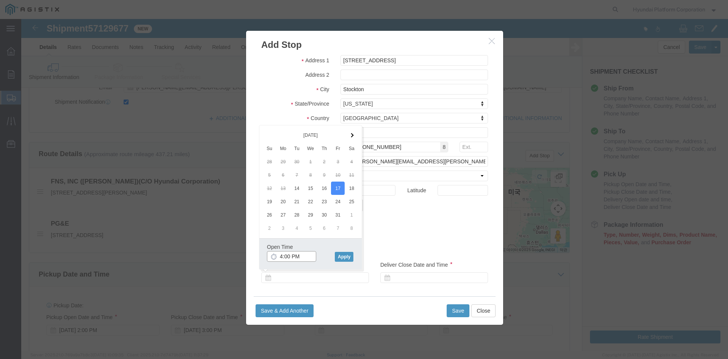
click input "4:00 PM"
click input "7:00 PM"
click div "Open Time 7:00 am"
type input "7:00 AM"
click button "Apply"
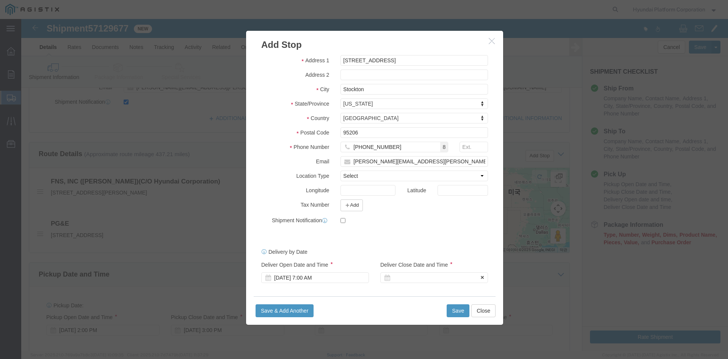
click div
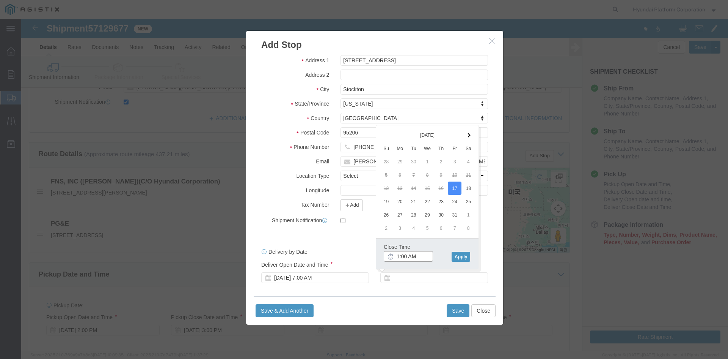
click input "1:00 AM"
click div "Close Time 1:00 pm [DATE] 8:00 AM - [DATE] 8:00 AM Cancel Apply"
type input "1:00 PM"
click button "Apply"
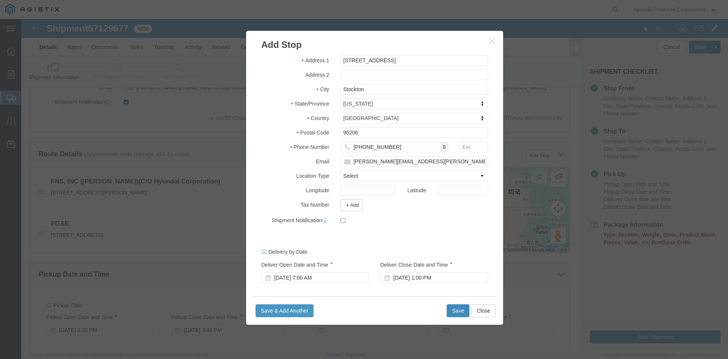
click button "Save"
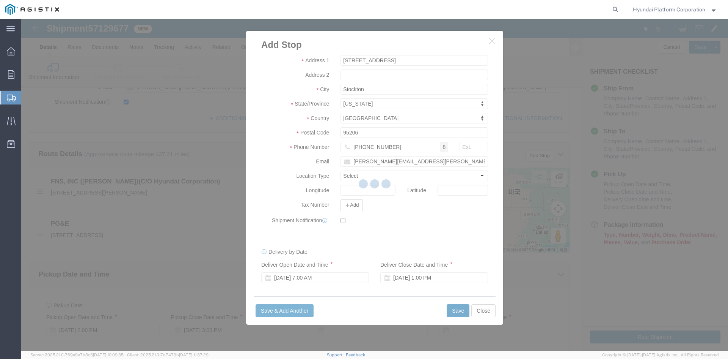
select select "D"
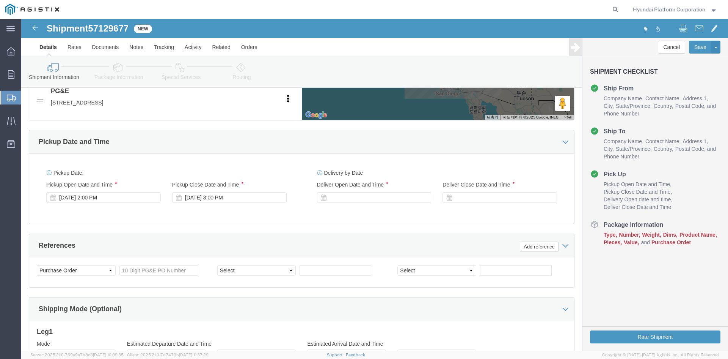
scroll to position [455, 0]
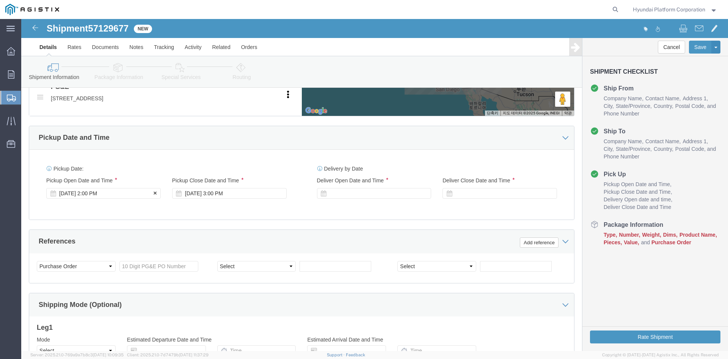
click div "[DATE] 2:00 PM"
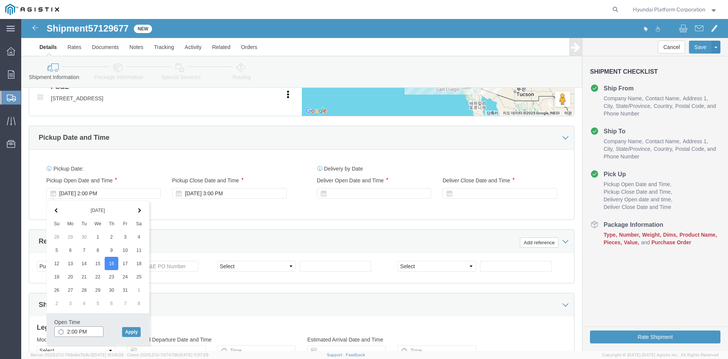
click input "2:00 PM"
click input "7:00 PM"
click button "Apply"
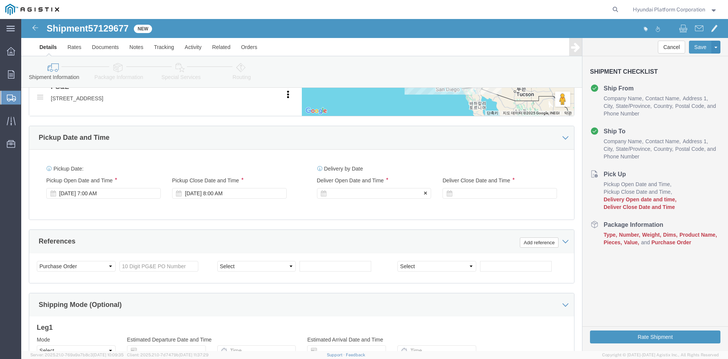
click div
click div "Pickup Start Date Pickup Start Time Pickup Open Date and Time [DATE] 7:00 AM Pi…"
click div "[DATE] 7:00 AM"
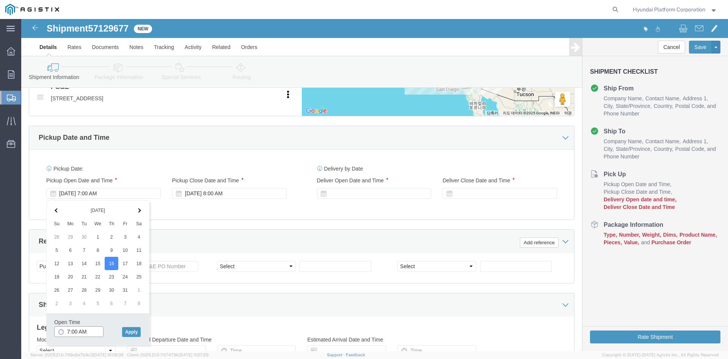
type input "8:00 AM"
click button "Apply"
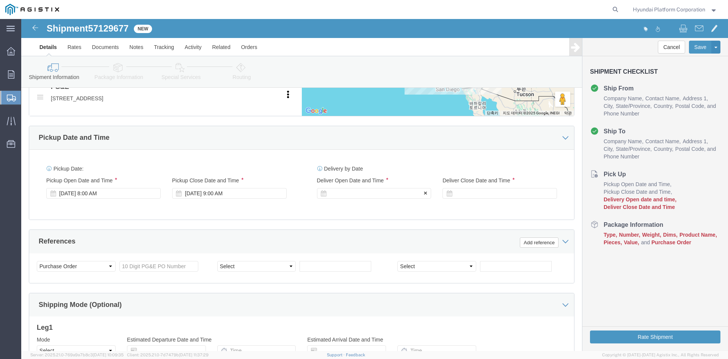
click div
type input "7:00 AM"
click button "Apply"
click div "[DATE] 10:00 AM"
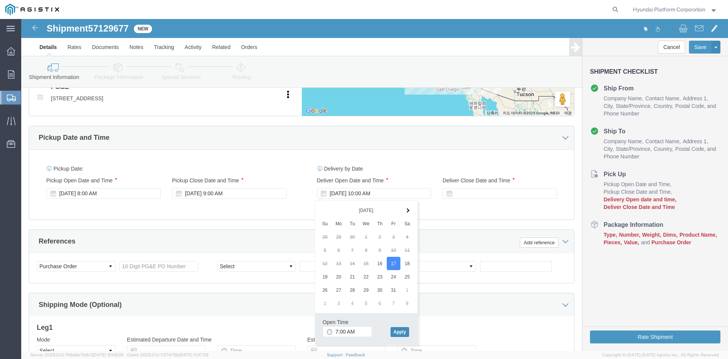
click button "Apply"
click div
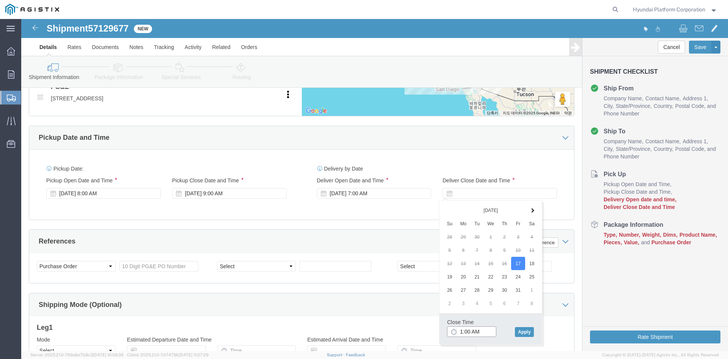
click input "1:00 AM"
type input "1:00 pm"
click button "Apply"
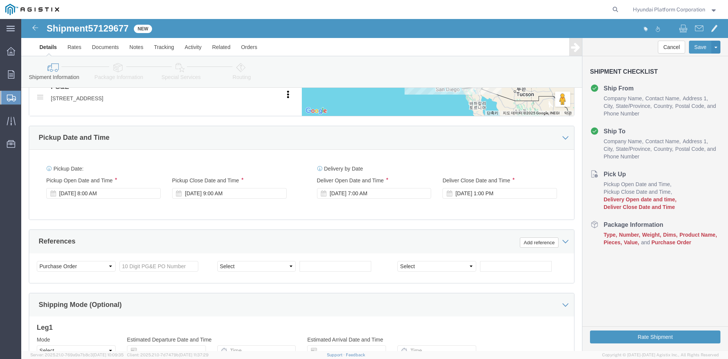
drag, startPoint x: 141, startPoint y: 253, endPoint x: 143, endPoint y: 248, distance: 5.6
click div "Select Account Type Activity ID Airline Appointment Number ASN Batch Request # …"
click input "text"
paste input "3501400216"
type input "3501400216"
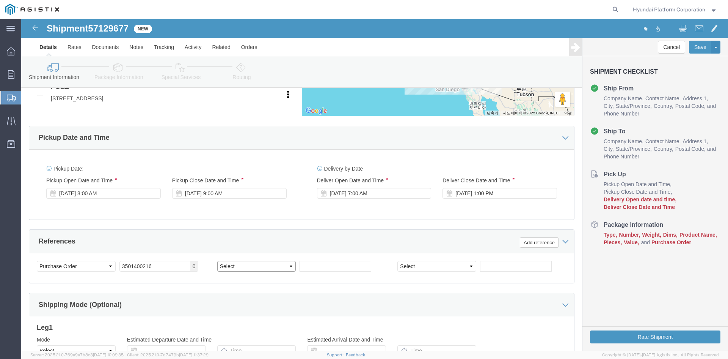
click select "Select Account Type Activity ID Airline Appointment Number ASN Batch Request # …"
select select "PURCHORD"
click select "Select Account Type Activity ID Airline Appointment Number ASN Batch Request # …"
click input "text"
paste input "3501399776"
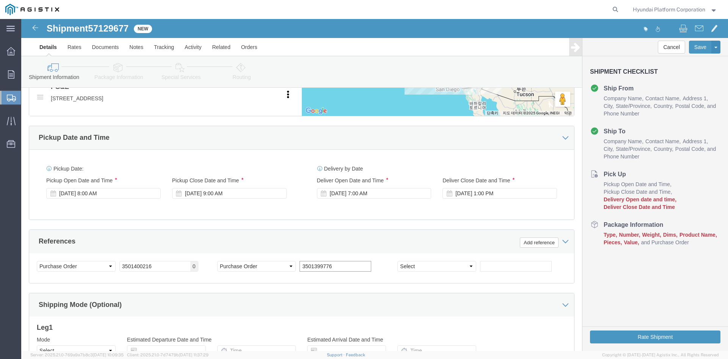
type input "3501399776"
click select "Select Account Type Activity ID Airline Appointment Number ASN Batch Request # …"
select select "PURCHORD"
click select "Select Account Type Activity ID Airline Appointment Number ASN Batch Request # …"
click input "text"
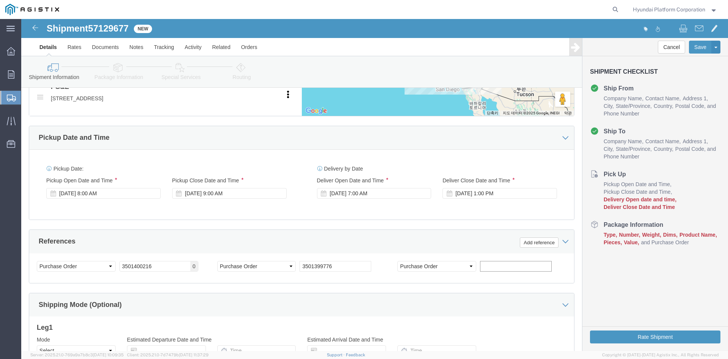
paste input "3501389227"
type input "3501389227"
click button "Add reference"
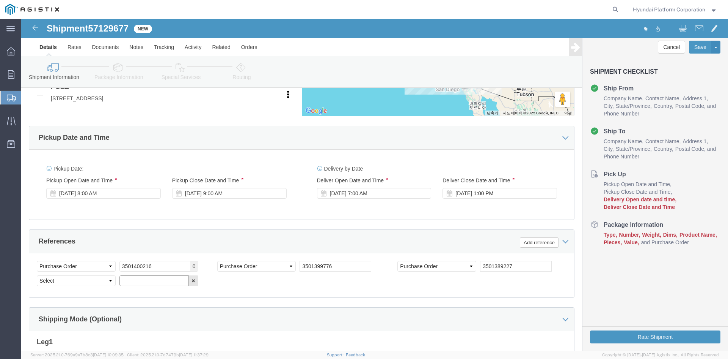
click input "text"
click select "Select Account Type Activity ID Airline Appointment Number ASN Batch Request # …"
select select "PURCHORD"
click select "Select Account Type Activity ID Airline Appointment Number ASN Batch Request # …"
click input "text"
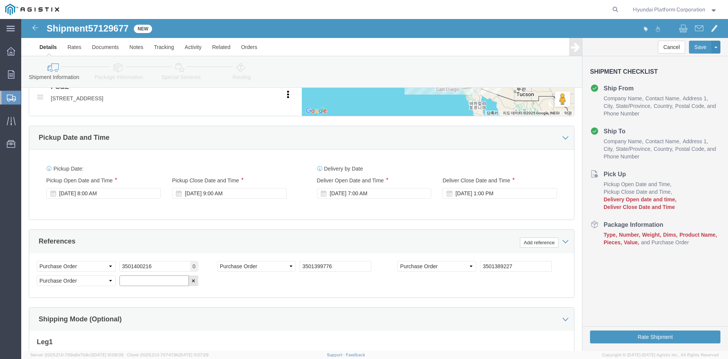
click input "text"
paste input "3501399906"
type input "3501399906"
click div "Select Account Type Activity ID Airline Appointment Number ASN Batch Request # …"
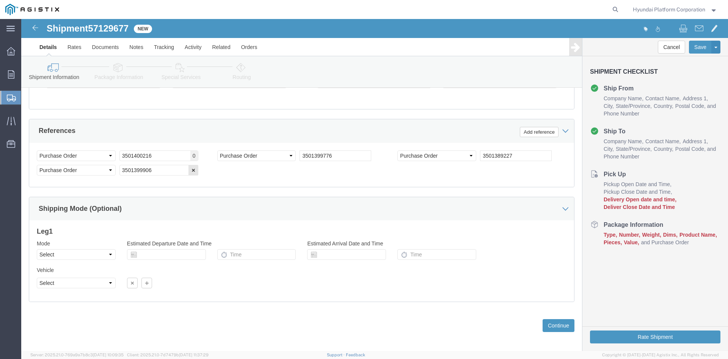
scroll to position [569, 0]
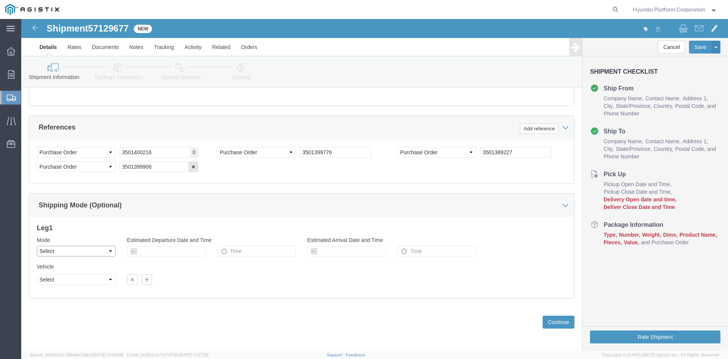
click select "Select Air Less than Truckload Multi-Leg Ocean Freight Rail Small Parcel Truckl…"
select select "TL"
click select "Select Air Less than Truckload Multi-Leg Ocean Freight Rail Small Parcel Truckl…"
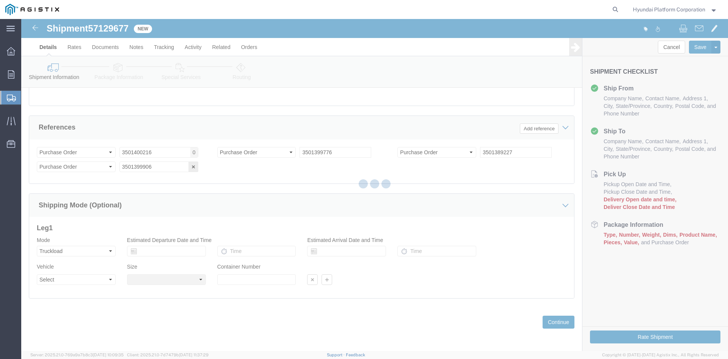
click at [88, 285] on div at bounding box center [374, 185] width 707 height 332
click at [89, 283] on div at bounding box center [374, 185] width 707 height 332
select select
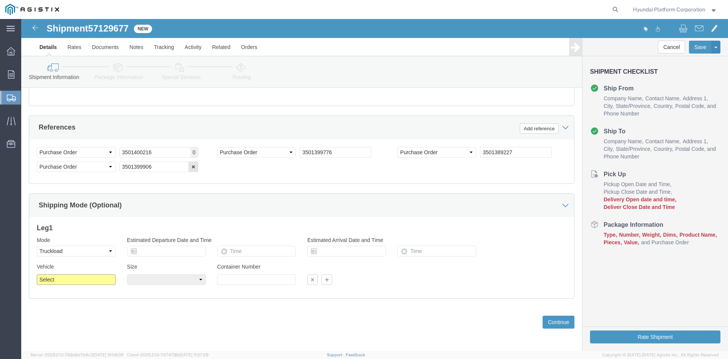
drag, startPoint x: 89, startPoint y: 283, endPoint x: 68, endPoint y: 264, distance: 28.5
click select "Select 1-Ton (PSS) 10 Wheel 10 Yard Dump Truck 20 Yard Dump Truck Bobtail Botto…"
select select "FLBD"
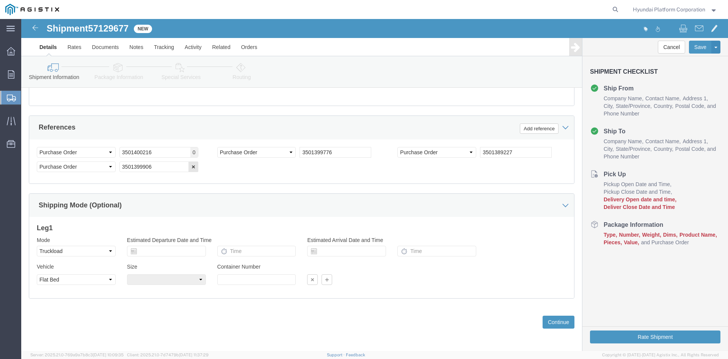
click div "Please fix the following errors Customer Information Account Select Hyundai Pla…"
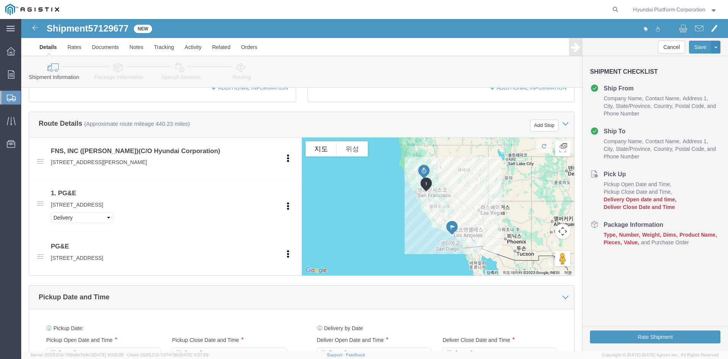
scroll to position [0, 0]
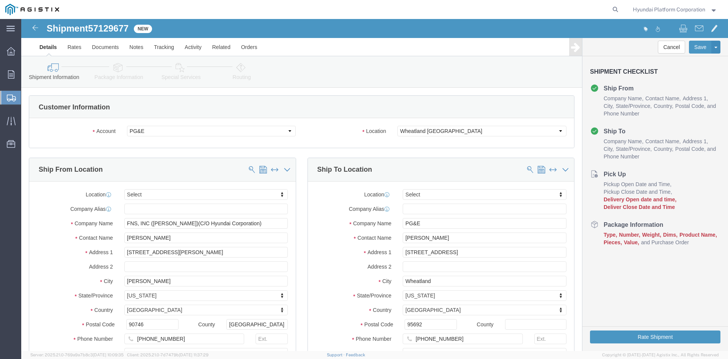
click link "Package Information"
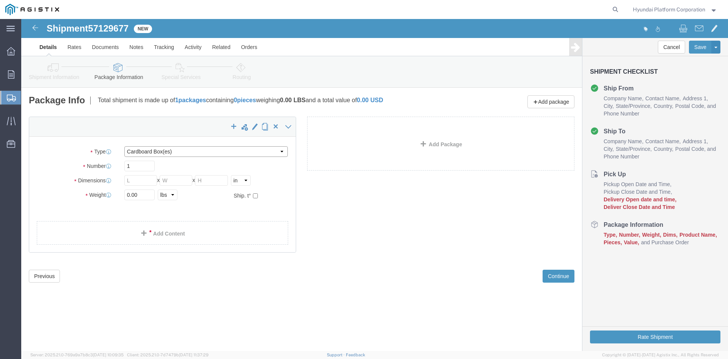
click select "Select Bulk Bundle(s) Cardboard Box(es) Carton(s) Crate(s) Drum(s) (Fiberboard)…"
select select "PSNS"
click select "Select Bulk Bundle(s) Cardboard Box(es) Carton(s) Crate(s) Drum(s) (Fiberboard)…"
click input "text"
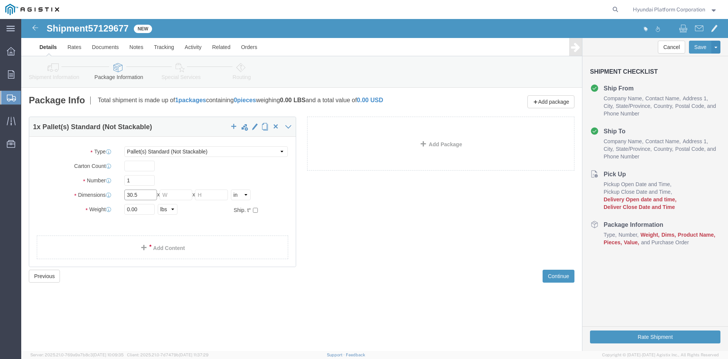
type input "30.5"
type input "26.5"
type input "49"
click input "0.00"
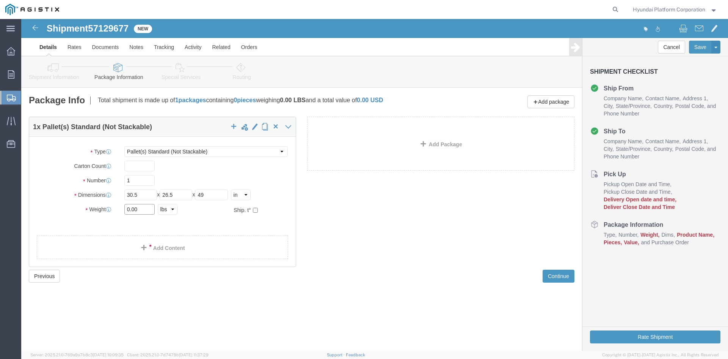
click input "0.00"
type input "717"
click link "Add Content"
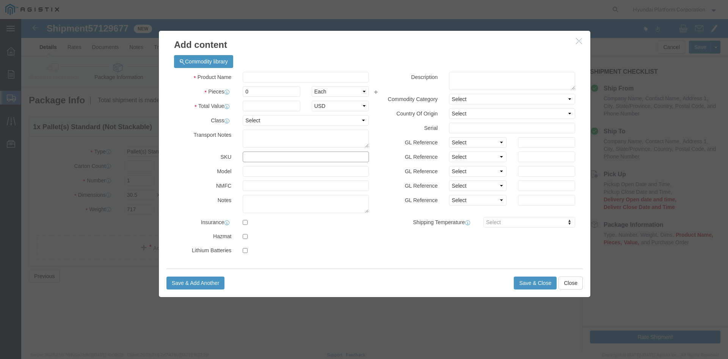
click input "text"
click input "M260138"
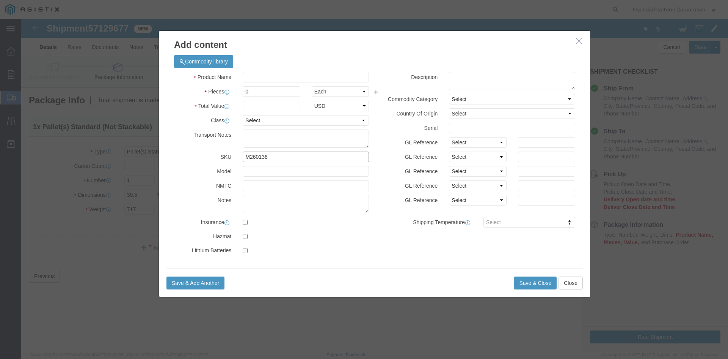
click input "M260138"
type input "M260138"
click div "M260138"
click button "Close"
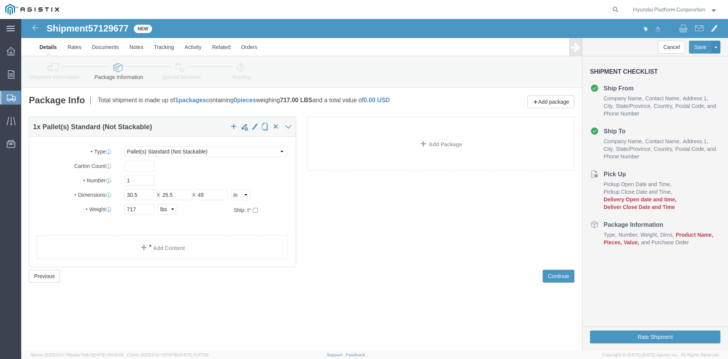
click div "1 x Pallet(s) Standard (Not Stackable) Package Type Select Bulk Bundle(s) Cardb…"
click link "Shipment Information"
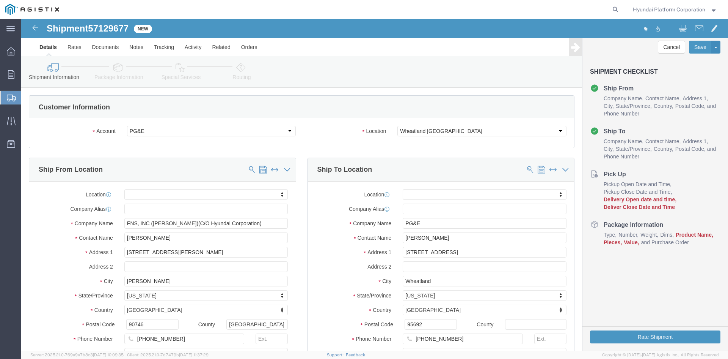
click link "Package Information"
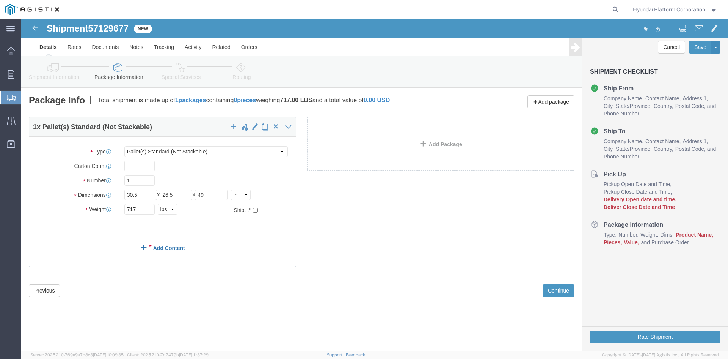
click link "Add Content"
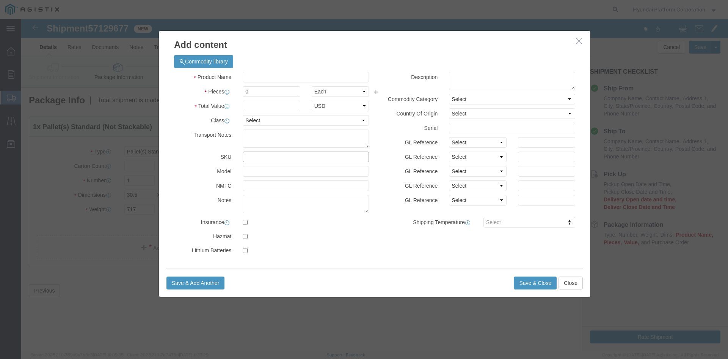
click input "text"
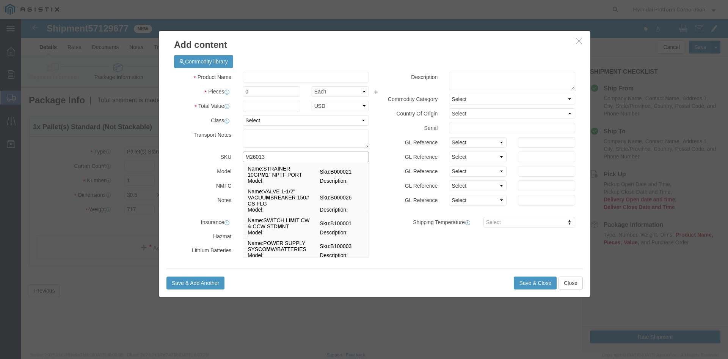
type input "M260138"
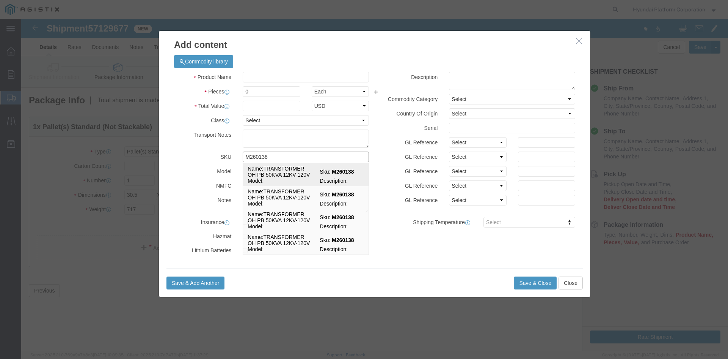
click td "Name: TRANSFORMER OH PB 50KVA 12KV-120V"
select select
select select "USD"
type input "TRANSFORMER OH PB 50KVA 12KV-120V"
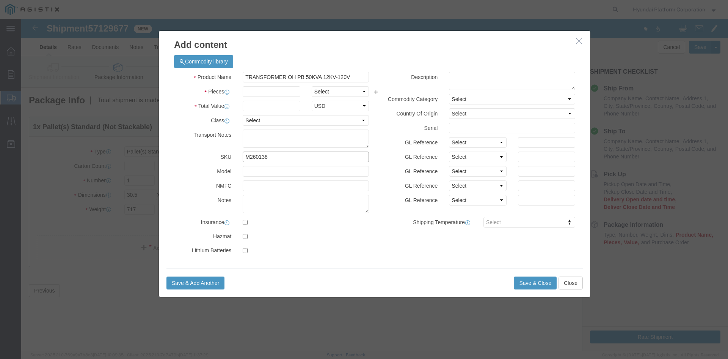
type input "M260138"
drag, startPoint x: 315, startPoint y: 71, endPoint x: 297, endPoint y: 74, distance: 18.0
click select "Select Bag Barrels 100Board Feet Bottle Box Blister Pack Carats Can Capsule Car…"
select select "EA"
drag, startPoint x: 258, startPoint y: 74, endPoint x: 258, endPoint y: 78, distance: 4.2
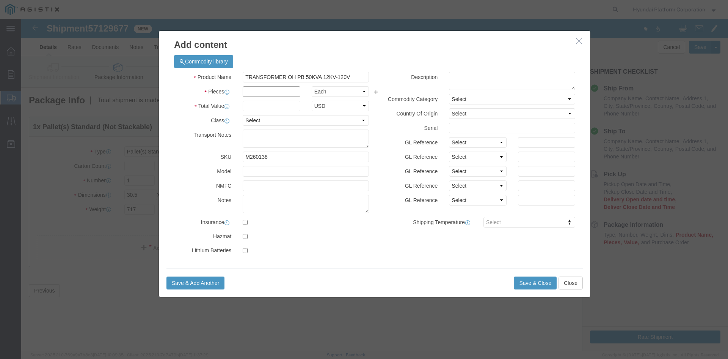
click input "text"
type input "1"
click input "text"
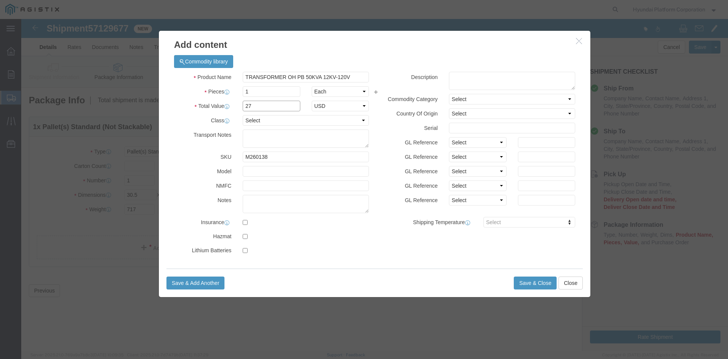
type input "2"
type input "2770"
click div "Select 50 55 60 65 70 85 92.5 100 125 175 250 300 400"
click select "Select 50 55 60 65 70 85 92.5 100 125 175 250 300 400"
select select "50"
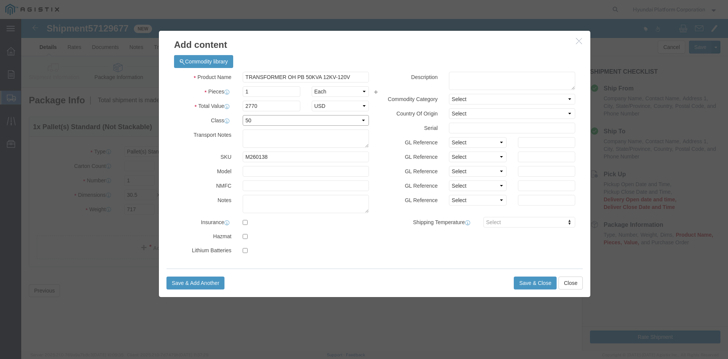
click select "Select 50 55 60 65 70 85 92.5 100 125 175 250 300 400"
click button "Save & Close"
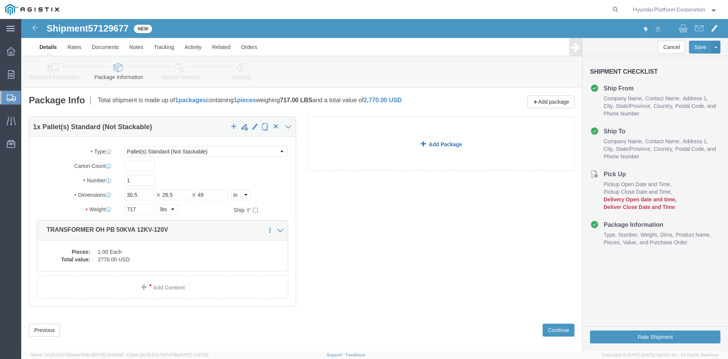
click link "Add Package"
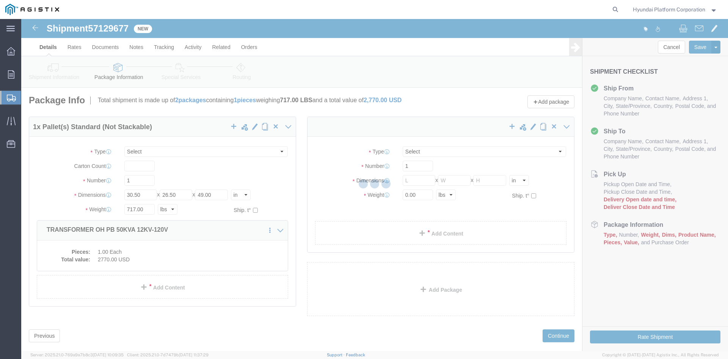
select select "PSNS"
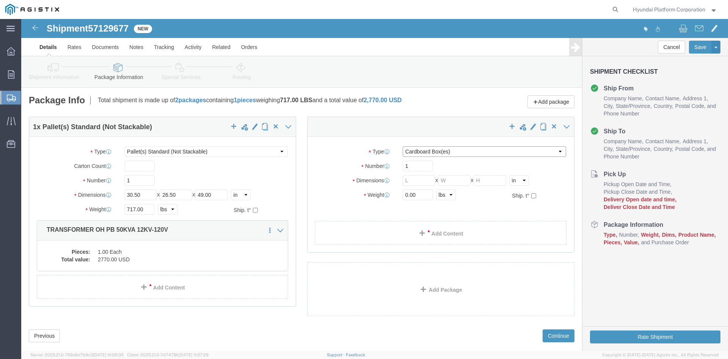
click select "Select Bulk Bundle(s) Cardboard Box(es) Carton(s) Crate(s) Drum(s) (Fiberboard)…"
select select "PSNS"
click select "Select Bulk Bundle(s) Cardboard Box(es) Carton(s) Crate(s) Drum(s) (Fiberboard)…"
click input "1"
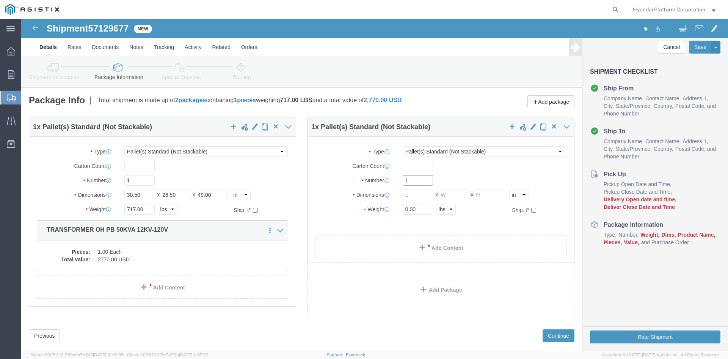
click input "1"
drag, startPoint x: 383, startPoint y: 159, endPoint x: 395, endPoint y: 172, distance: 17.7
click input "1"
type input "11"
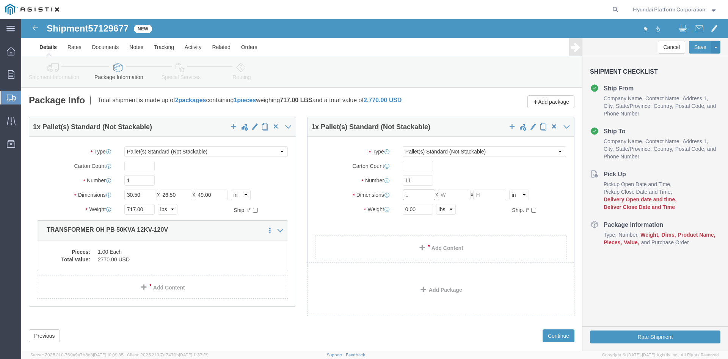
click input "text"
type input "30.5"
type input "34"
type input "51.5"
click select "Select kgs lbs"
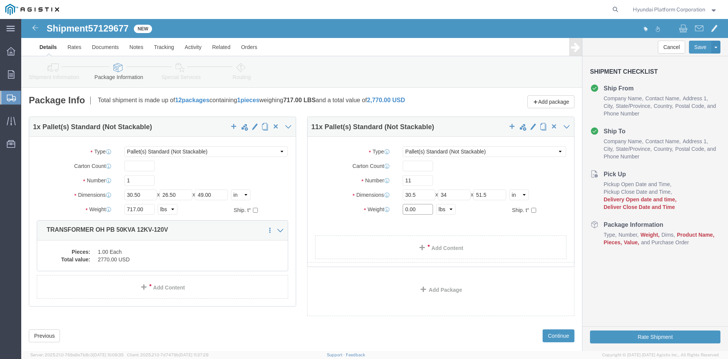
click input "0.00"
type input "52877"
click link "Add Content"
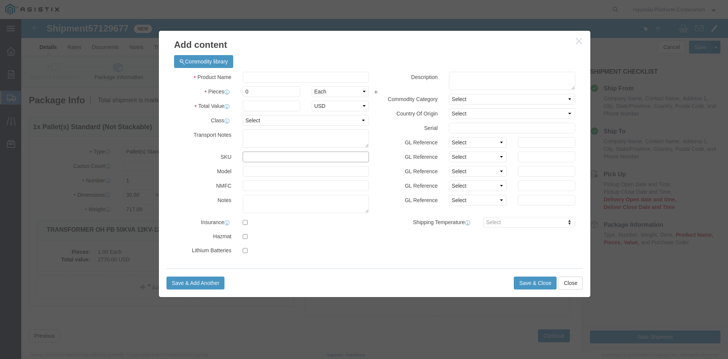
click input "text"
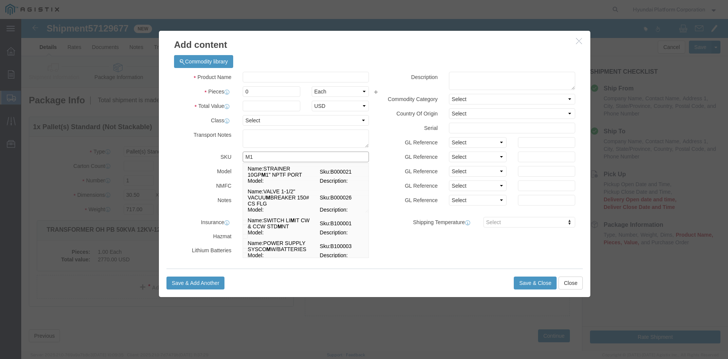
type input "M"
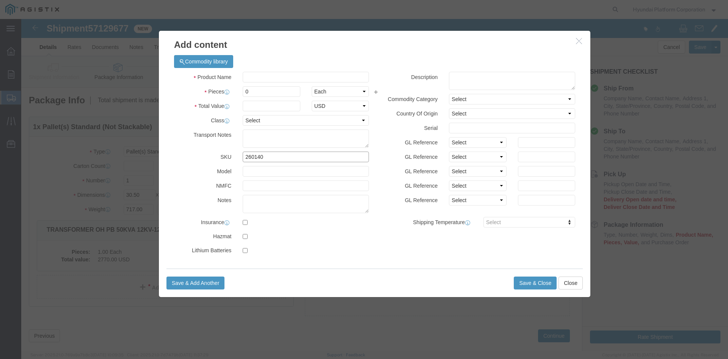
click input "260140"
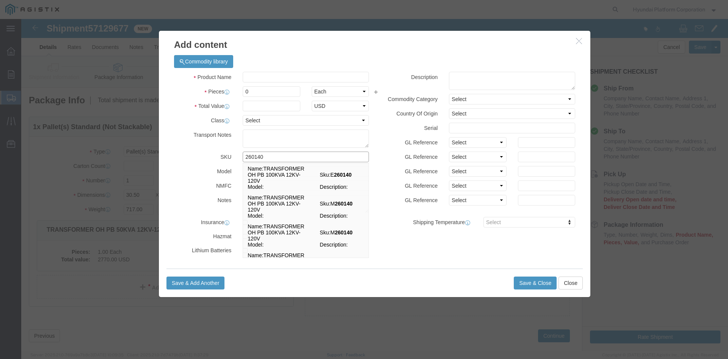
click input "260140"
type input "ㅡ"
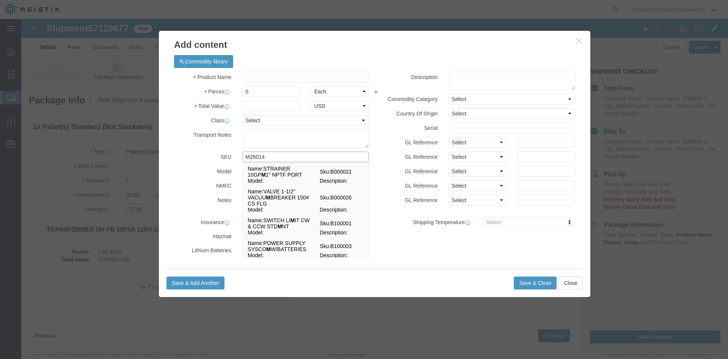
type input "M260140"
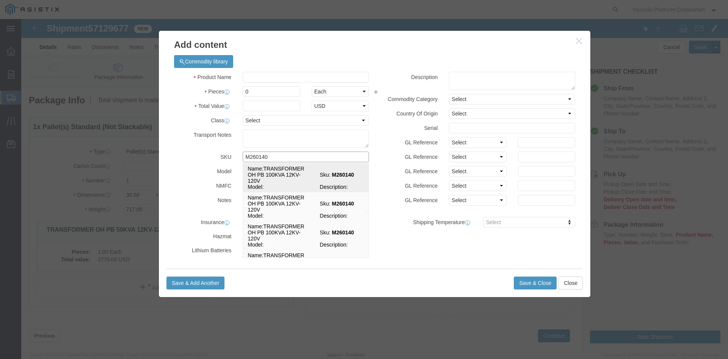
drag, startPoint x: 300, startPoint y: 161, endPoint x: 411, endPoint y: 355, distance: 223.5
click td "Sku: M260140"
select select
select select "USD"
type input "TRANSFORMER OH PB 100KVA 12KV-120V"
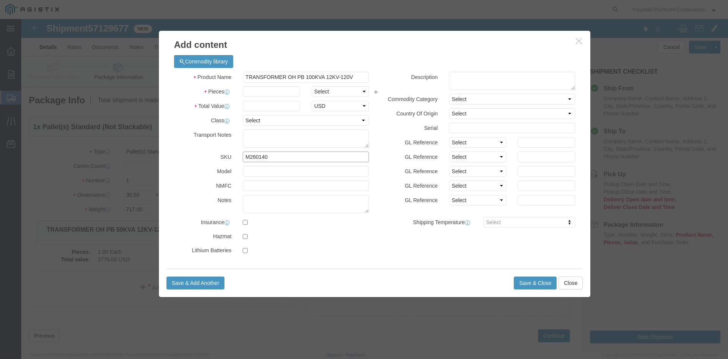
type input "M260140"
click h3 "Add content"
click select "Select Bag Barrels 100Board Feet Bottle Box Blister Pack Carats Can Capsule Car…"
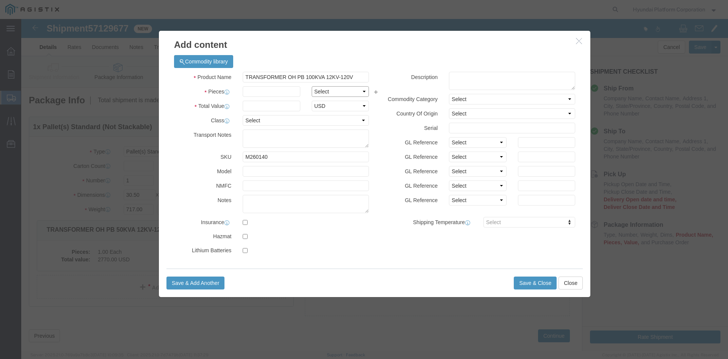
select select "EA"
click input "text"
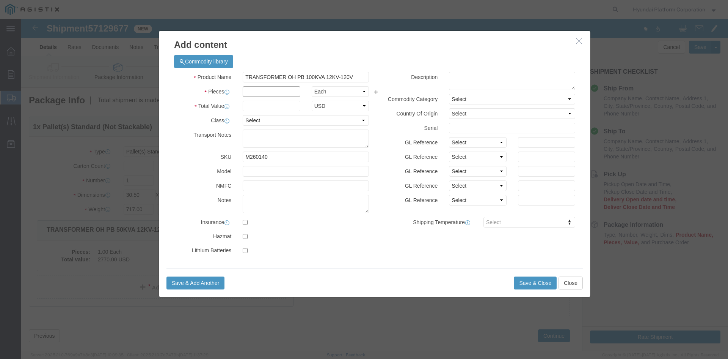
click input "text"
type input "11"
click input "text"
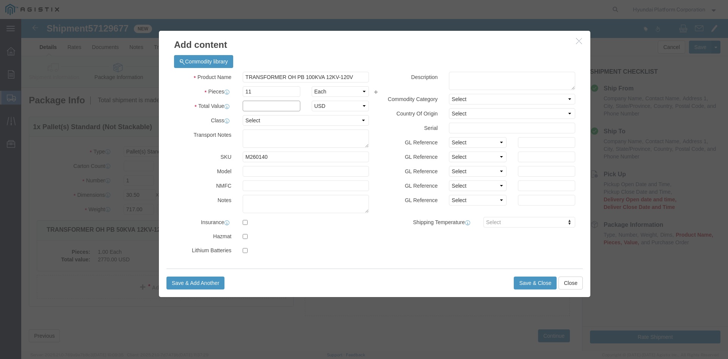
click input "text"
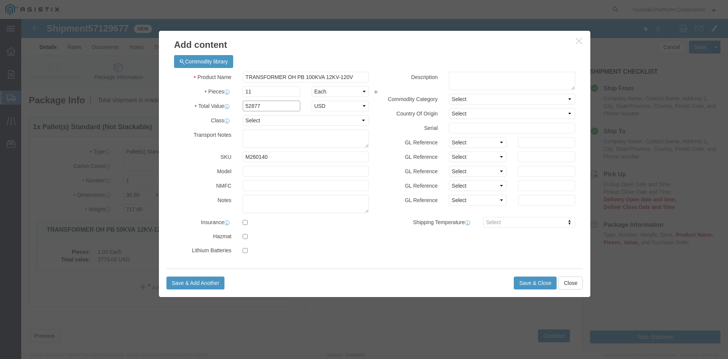
type input "52877"
click select "Select 50 55 60 65 70 85 92.5 100 125 175 250 300 400"
select select "100"
click select "Select 50 55 60 65 70 85 92.5 100 125 175 250 300 400"
click button "Save & Close"
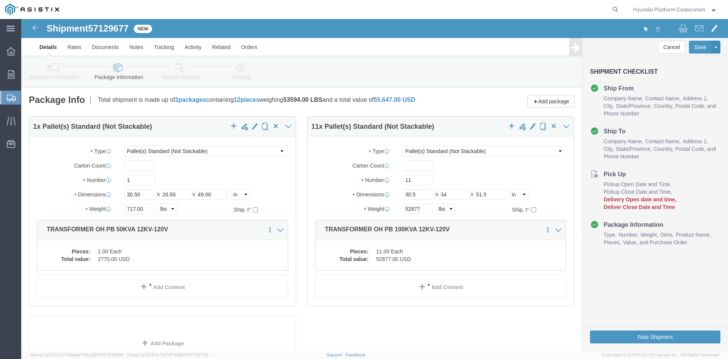
scroll to position [68, 0]
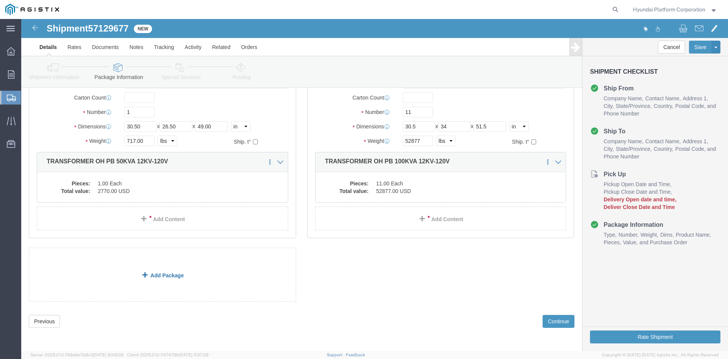
click link "Add Package"
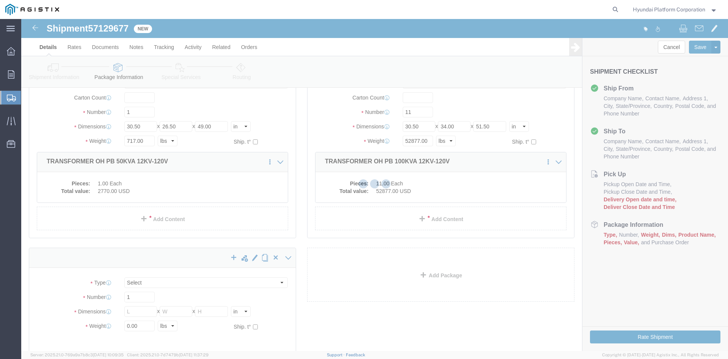
select select "PSNS"
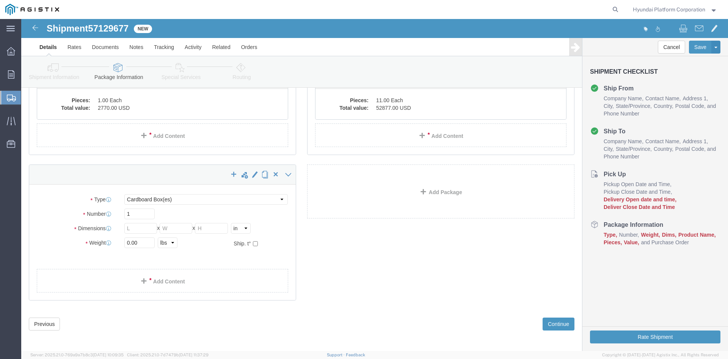
scroll to position [152, 0]
drag, startPoint x: 144, startPoint y: 182, endPoint x: 148, endPoint y: 199, distance: 17.1
click select "Select Bulk Bundle(s) Cardboard Box(es) Carton(s) Crate(s) Drum(s) (Fiberboard)…"
select select "PSNS"
click select "Select Bulk Bundle(s) Cardboard Box(es) Carton(s) Crate(s) Drum(s) (Fiberboard)…"
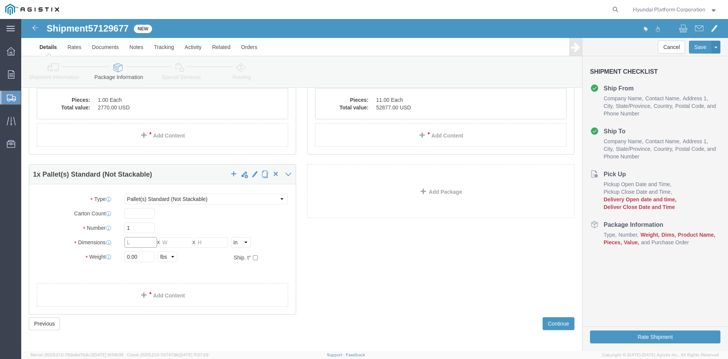
click input "text"
drag, startPoint x: 118, startPoint y: 228, endPoint x: 277, endPoint y: 209, distance: 160.0
click input "text"
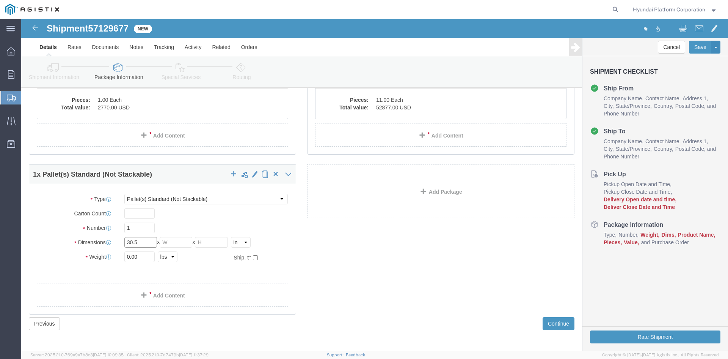
type input "30.5"
type input "23.5"
type input "49"
click input "0.00"
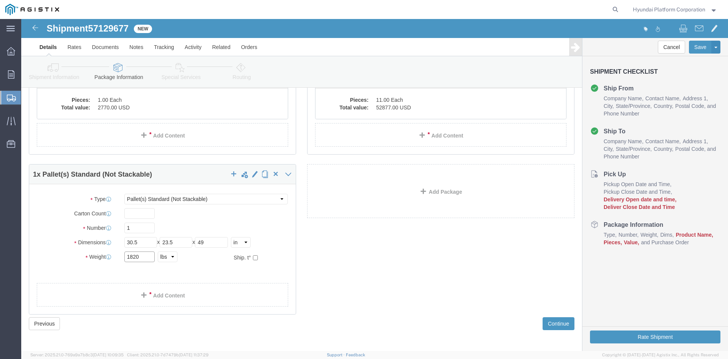
type input "1820"
click div "Package Type Select Bulk Bundle(s) Cardboard Box(es) Carton(s) Crate(s) Drum(s)…"
click link "Add Content"
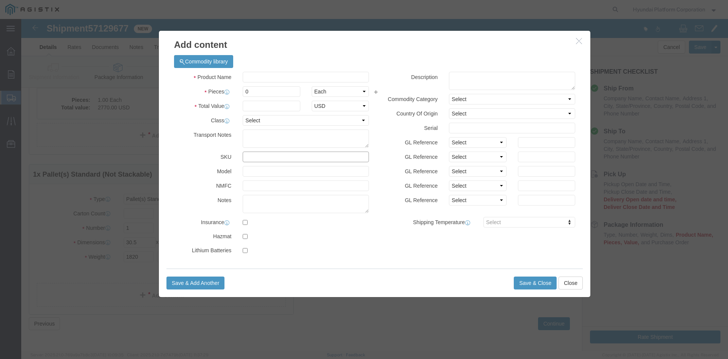
click input "text"
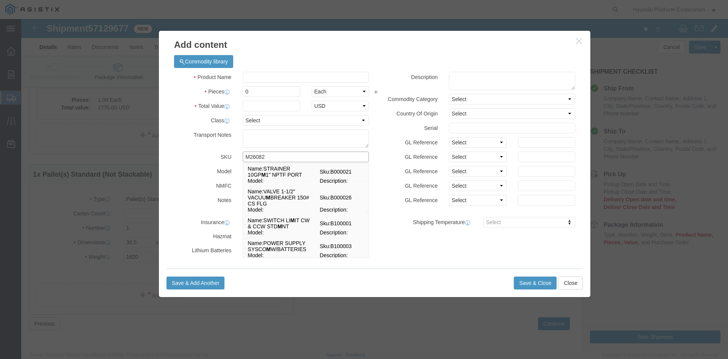
type input "M260826"
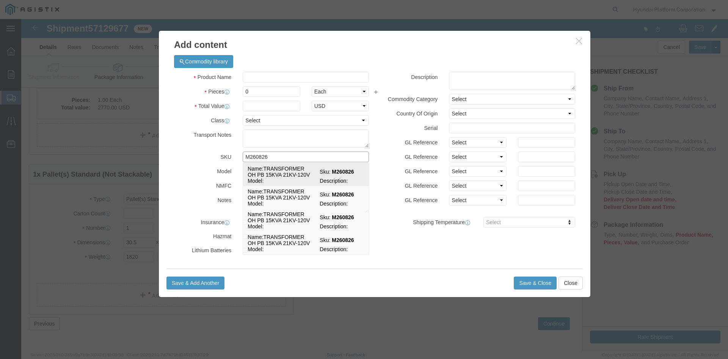
click span "Sku:"
select select
select select "USD"
type input "TRANSFORMER OH PB 15KVA 21KV-120V"
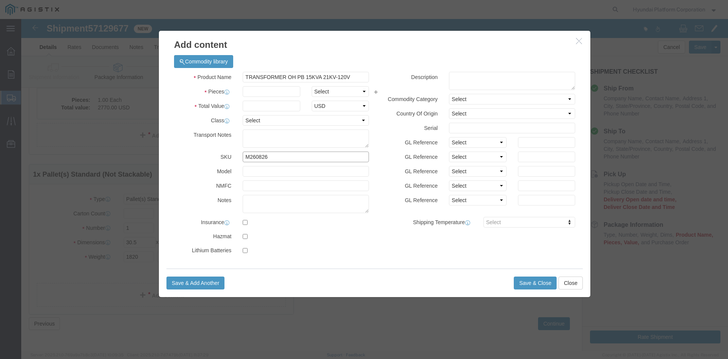
type input "M260826"
drag, startPoint x: 301, startPoint y: 74, endPoint x: 265, endPoint y: 72, distance: 36.5
click select "Select Bag Barrels 100Board Feet Bottle Box Blister Pack Carats Can Capsule Car…"
select select "EA"
click input "text"
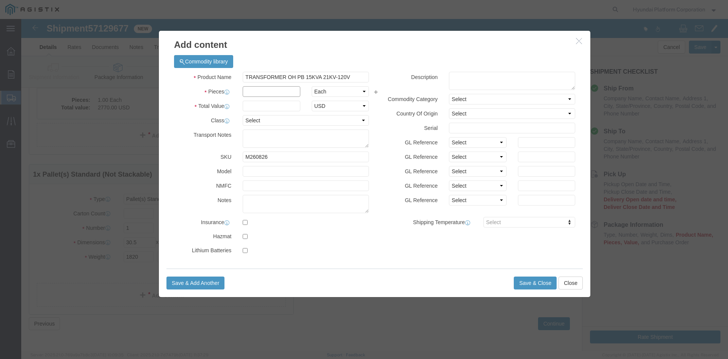
click input "text"
type input "1"
click input "text"
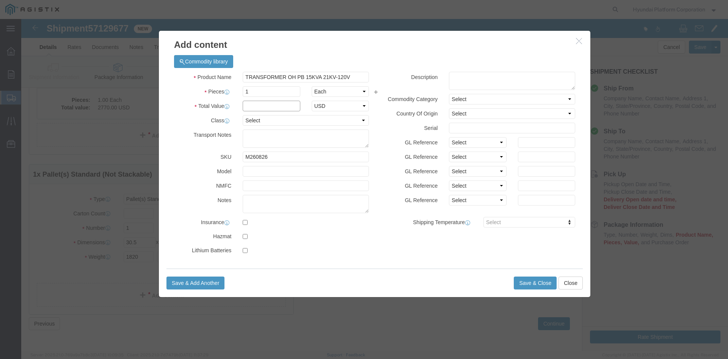
click input "text"
type input "1820"
click select "Select 50 55 60 65 70 85 92.5 100 125 175 250 300 400"
select select "50"
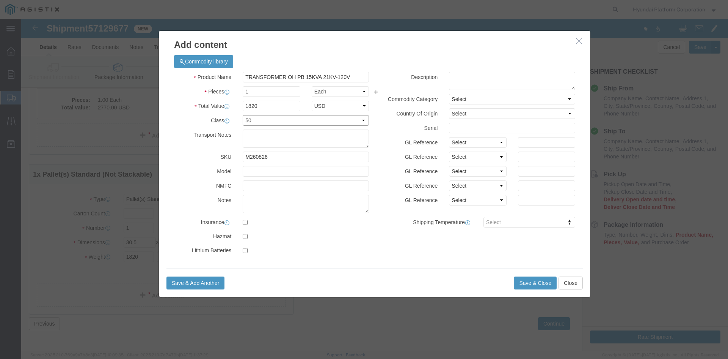
click select "Select 50 55 60 65 70 85 92.5 100 125 175 250 300 400"
click button "Save & Close"
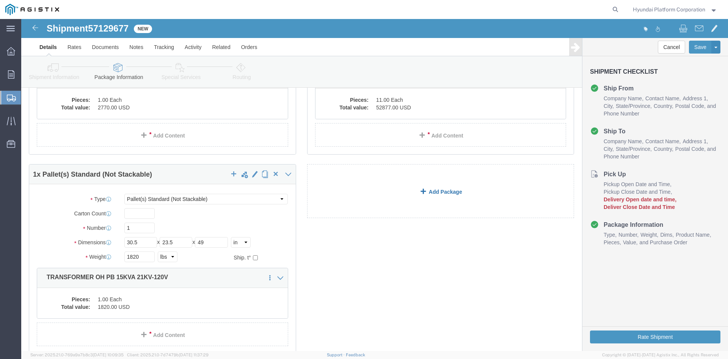
click link "Add Package"
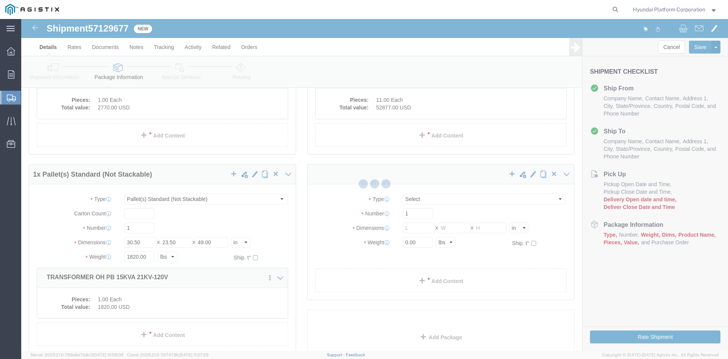
scroll to position [0, 0]
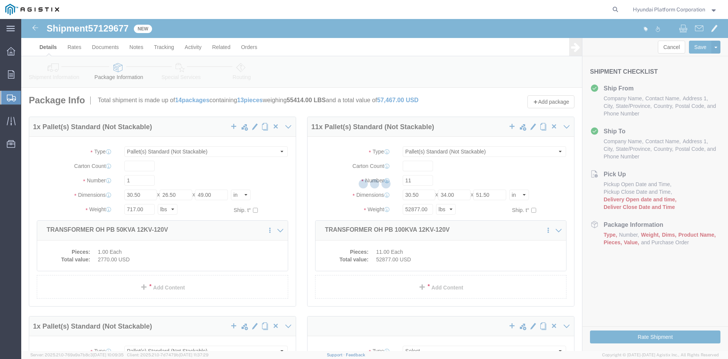
select select "PSNS"
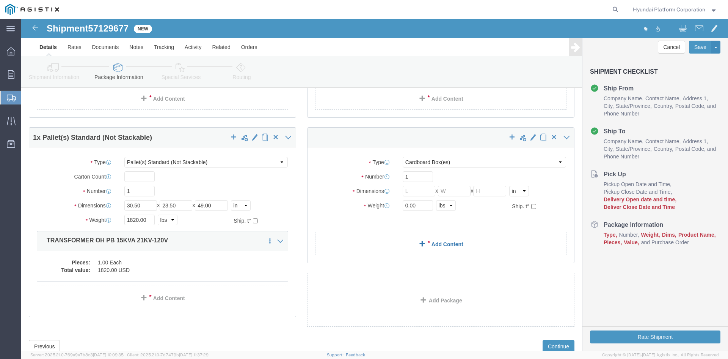
scroll to position [190, 0]
drag, startPoint x: 420, startPoint y: 147, endPoint x: 421, endPoint y: 151, distance: 4.2
click select "Select Bulk Bundle(s) Cardboard Box(es) Carton(s) Crate(s) Drum(s) (Fiberboard)…"
select select "PSNS"
click select "Select Bulk Bundle(s) Cardboard Box(es) Carton(s) Crate(s) Drum(s) (Fiberboard)…"
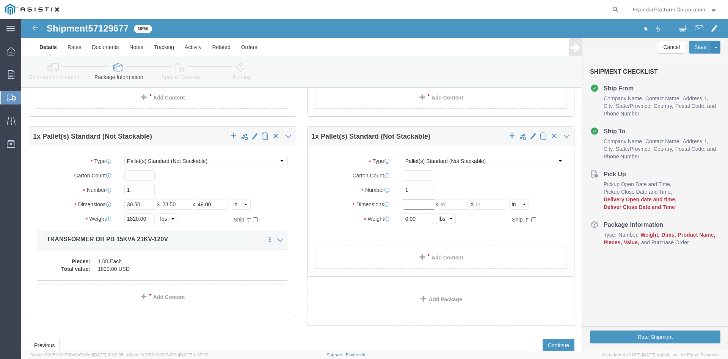
click input "text"
click input "1"
drag, startPoint x: 396, startPoint y: 180, endPoint x: 393, endPoint y: 176, distance: 4.6
click input "1"
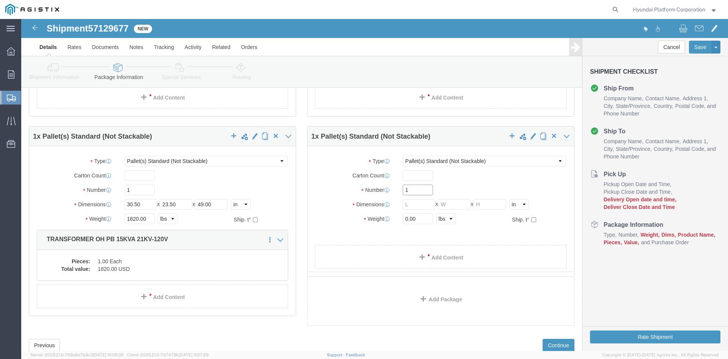
click input "1"
type input "6"
click input "text"
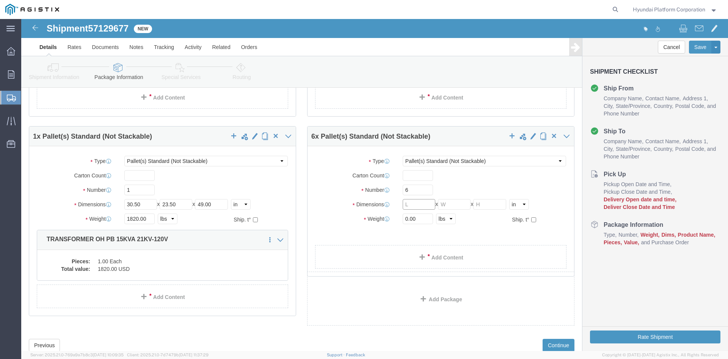
click input "text"
type input "30.5"
type input "26.5"
type input "49"
click input "0.00"
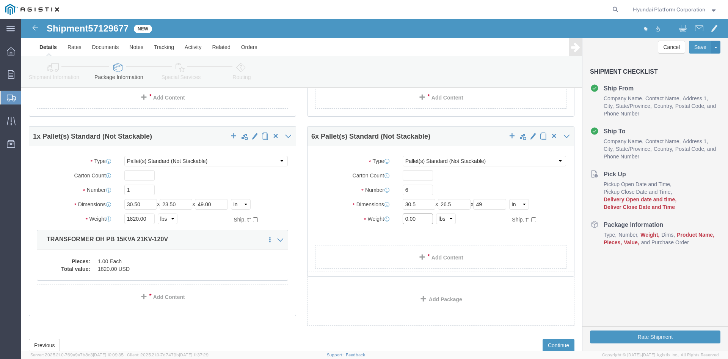
click input "0.00"
click link "Add Content"
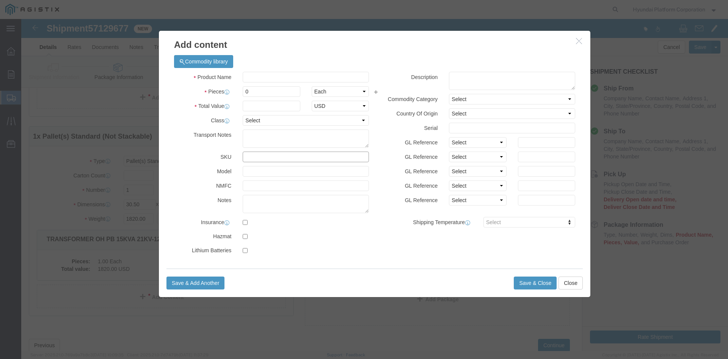
click input "text"
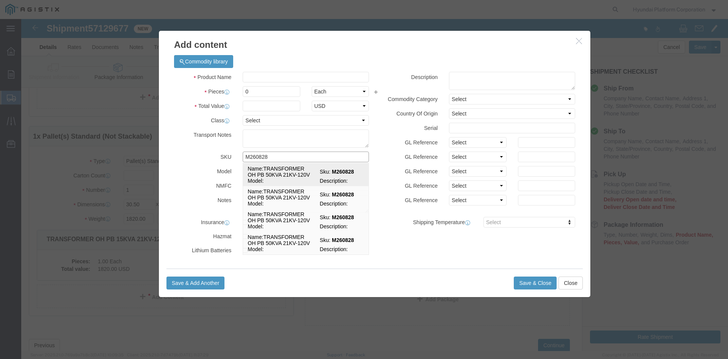
click td "Sku: M260828"
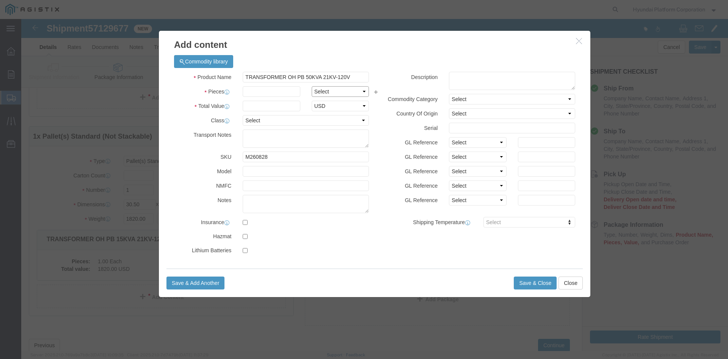
drag, startPoint x: 315, startPoint y: 72, endPoint x: 269, endPoint y: 71, distance: 45.5
click select "Select Bag Barrels 100Board Feet Bottle Box Blister Pack Carats Can Capsule Car…"
click input "text"
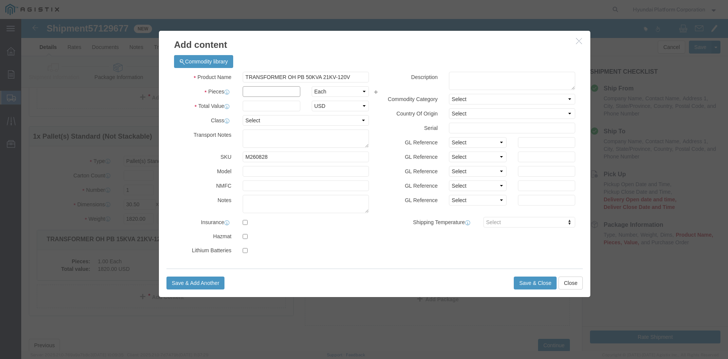
click input "text"
click select "Select 50 55 60 65 70 85 92.5 100 125 175 250 300 400"
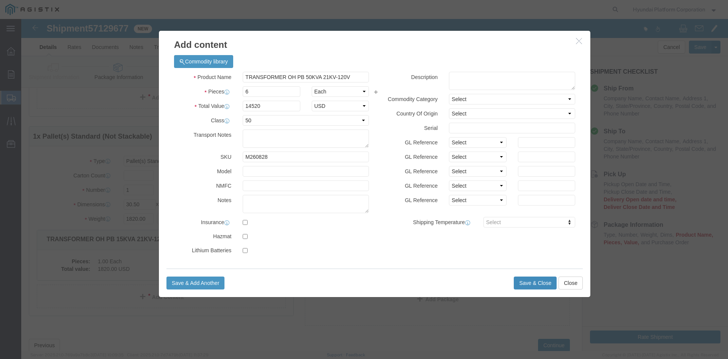
click button "Save & Close"
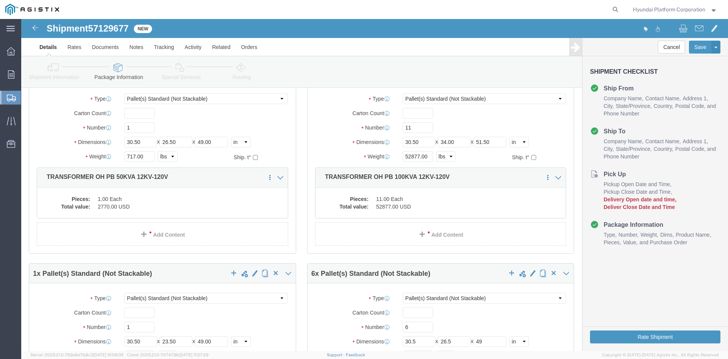
scroll to position [0, 0]
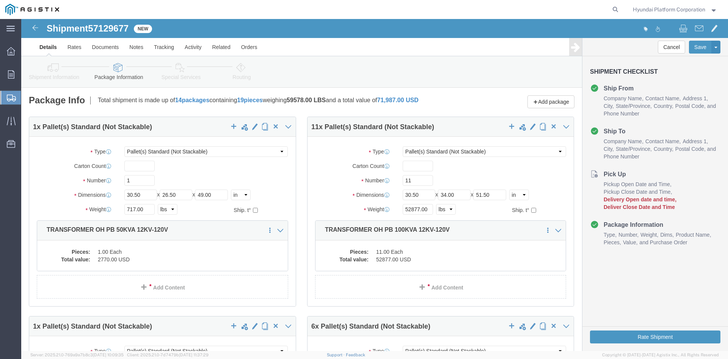
click div "Package Info Total shipment is made up of 14 packages containing 19 pieces weig…"
click icon
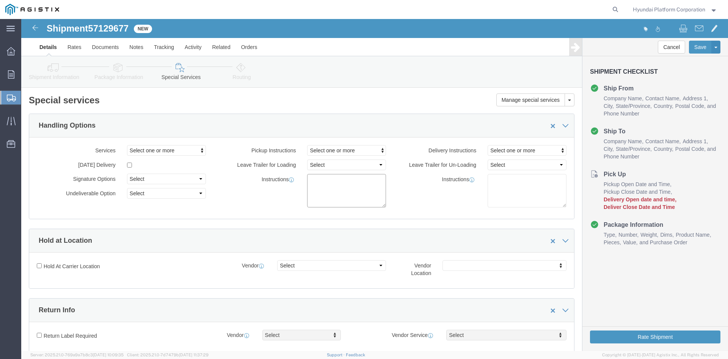
click textarea
drag, startPoint x: 328, startPoint y: 154, endPoint x: 327, endPoint y: 160, distance: 6.1
click div "Pickup Instructions Select one or more Crane Required Driver Assisted Loading F…"
click textarea
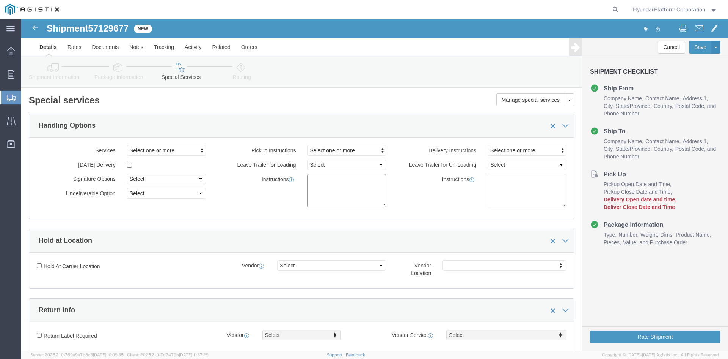
click textarea
paste textarea "*More than 20 straps needed *Corner Protector/guard needed *Please note that if…"
click h2 "Special services"
click icon
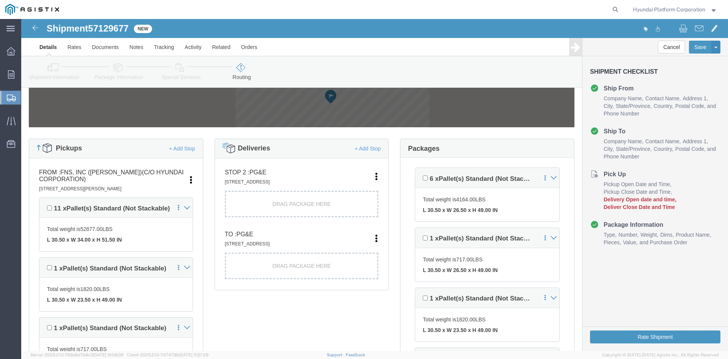
scroll to position [152, 0]
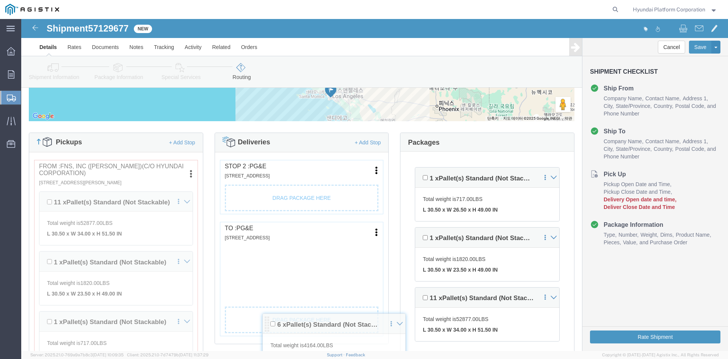
drag, startPoint x: 396, startPoint y: 156, endPoint x: 246, endPoint y: 307, distance: 213.0
click div "Pickups + Add Stop From : FNS, INC ([PERSON_NAME])(C/O Hyundai Corporation) [ST…"
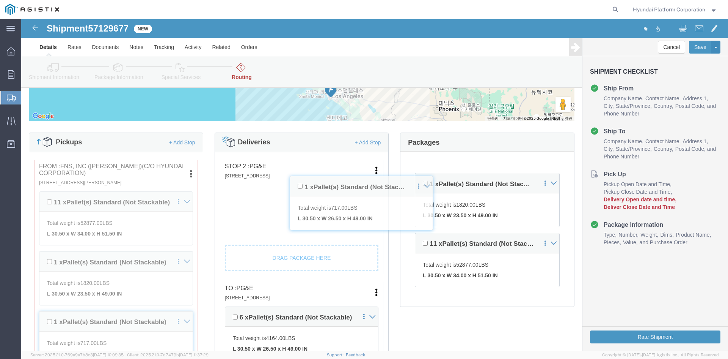
drag, startPoint x: 395, startPoint y: 163, endPoint x: 273, endPoint y: 172, distance: 122.5
click div "Pickups + Add Stop From : FNS, INC ([PERSON_NAME])(C/O Hyundai Corporation) [ST…"
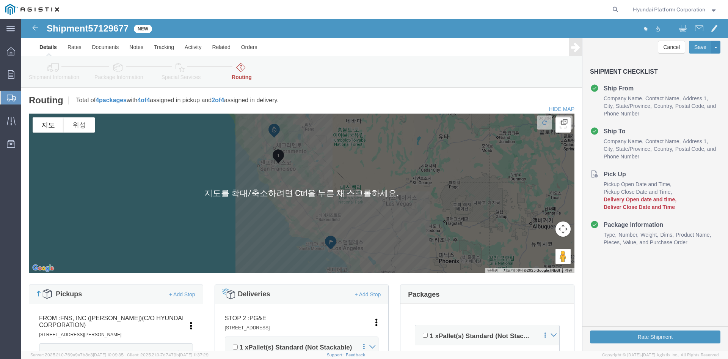
scroll to position [114, 0]
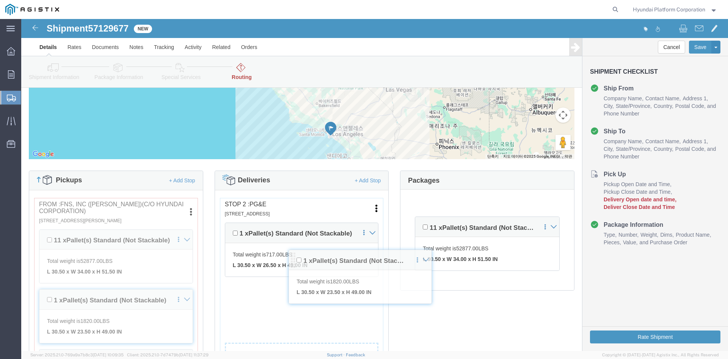
drag, startPoint x: 395, startPoint y: 206, endPoint x: 272, endPoint y: 244, distance: 129.2
click div "Pickups + Add Stop From : FNS, INC ([PERSON_NAME])(C/O Hyundai Corporation) [ST…"
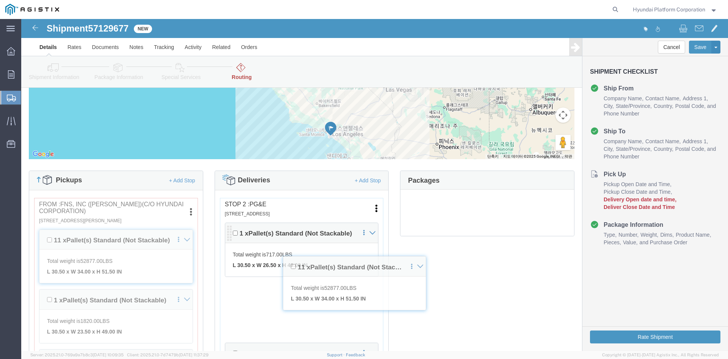
scroll to position [0, 0]
drag, startPoint x: 394, startPoint y: 213, endPoint x: 263, endPoint y: 252, distance: 136.7
click div "Pickups + Add Stop From : FNS, INC ([PERSON_NAME])(C/O Hyundai Corporation) [ST…"
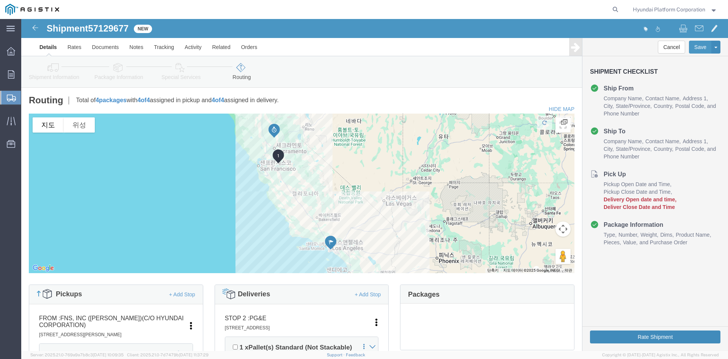
click button "Rate Shipment"
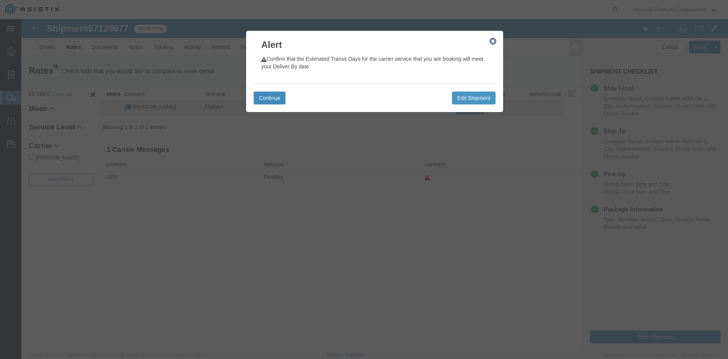
click at [275, 99] on button "Continue" at bounding box center [270, 97] width 32 height 13
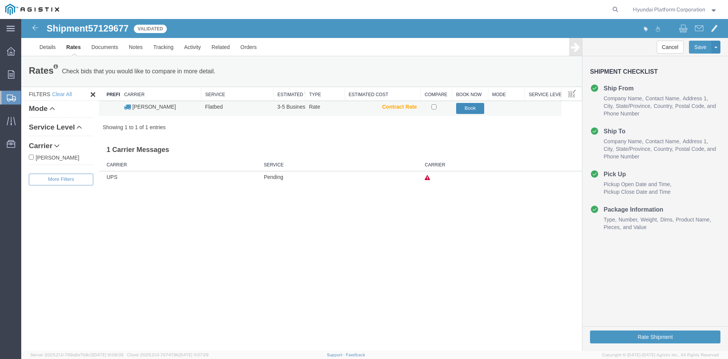
click at [476, 107] on button "Book" at bounding box center [470, 108] width 28 height 11
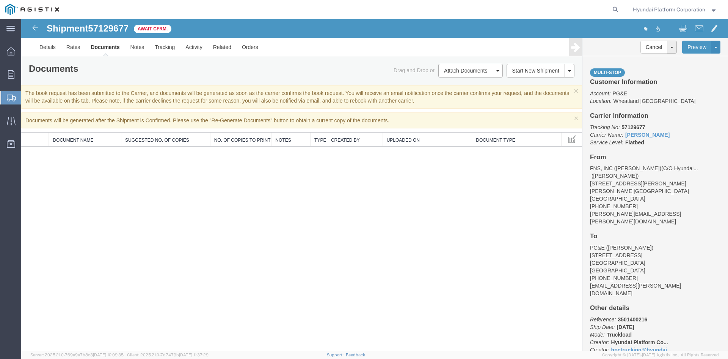
click at [116, 27] on span "57129677" at bounding box center [108, 28] width 41 height 10
copy span "57129677"
click at [0, 0] on span "Shipment Manager" at bounding box center [0, 0] width 0 height 0
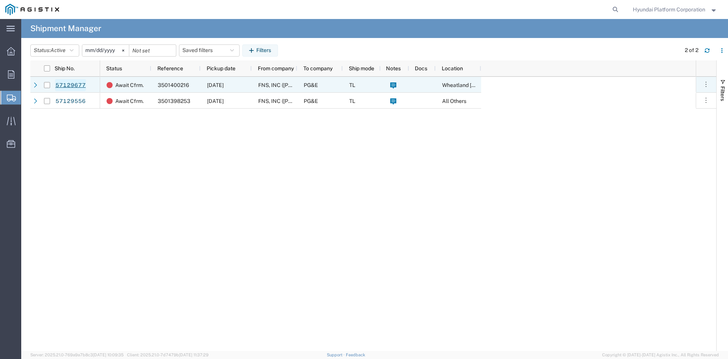
click at [80, 85] on link "57129677" at bounding box center [70, 85] width 31 height 12
